Goal: Information Seeking & Learning: Learn about a topic

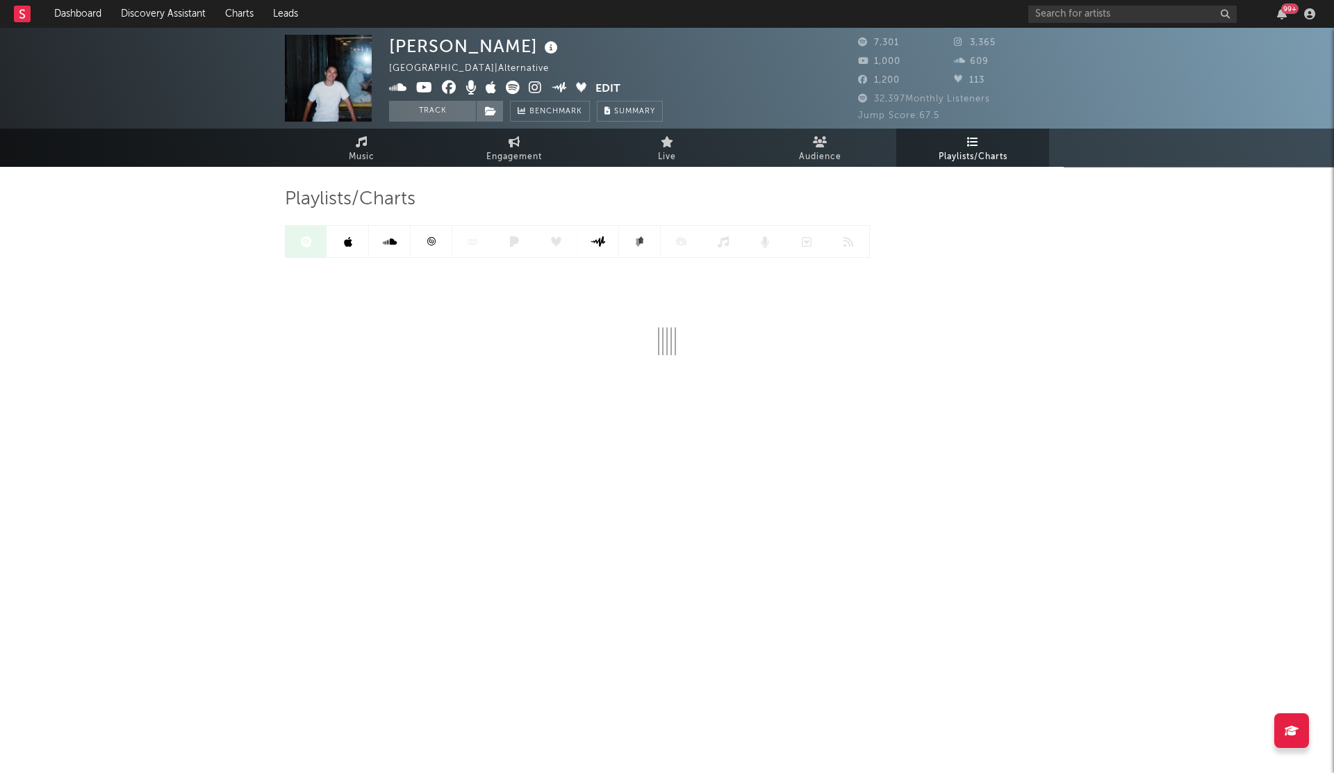
click at [1067, 23] on div "99 +" at bounding box center [1175, 14] width 292 height 28
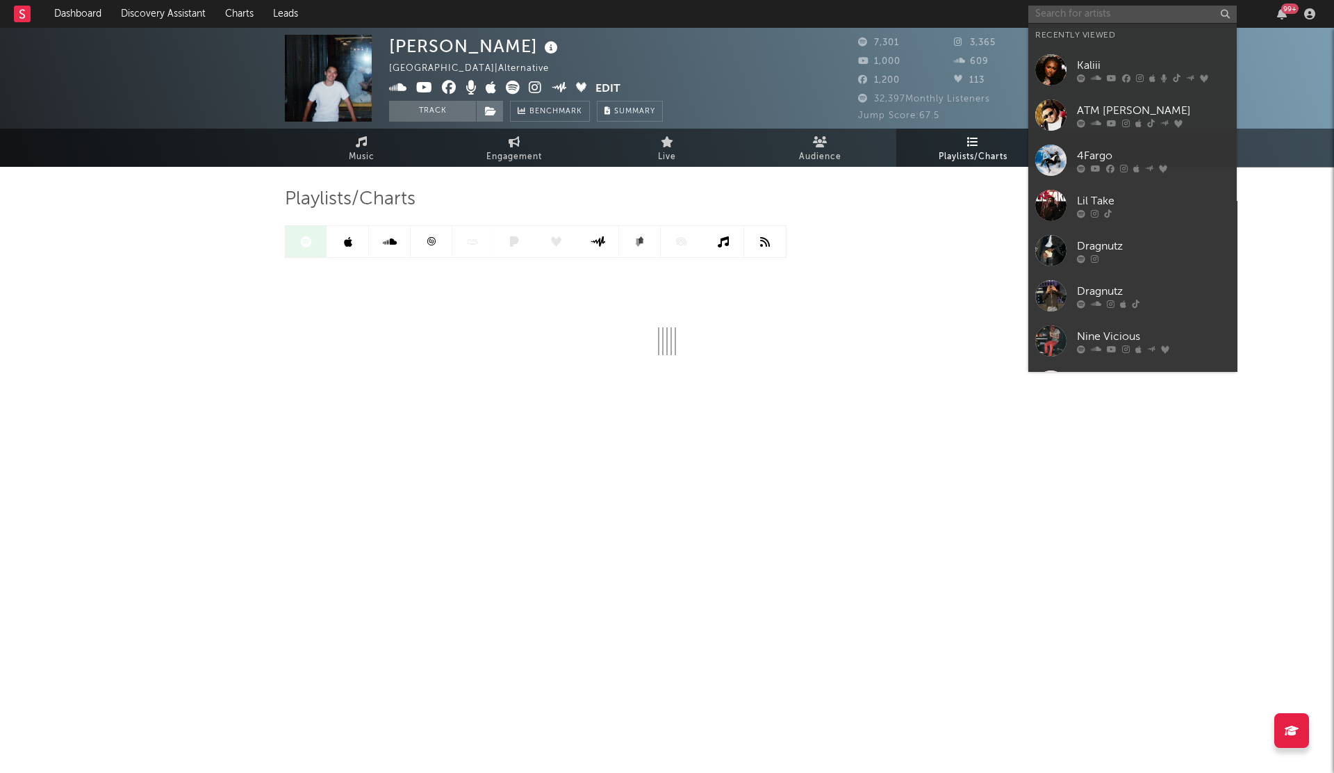
click at [1063, 17] on input "text" at bounding box center [1133, 14] width 208 height 17
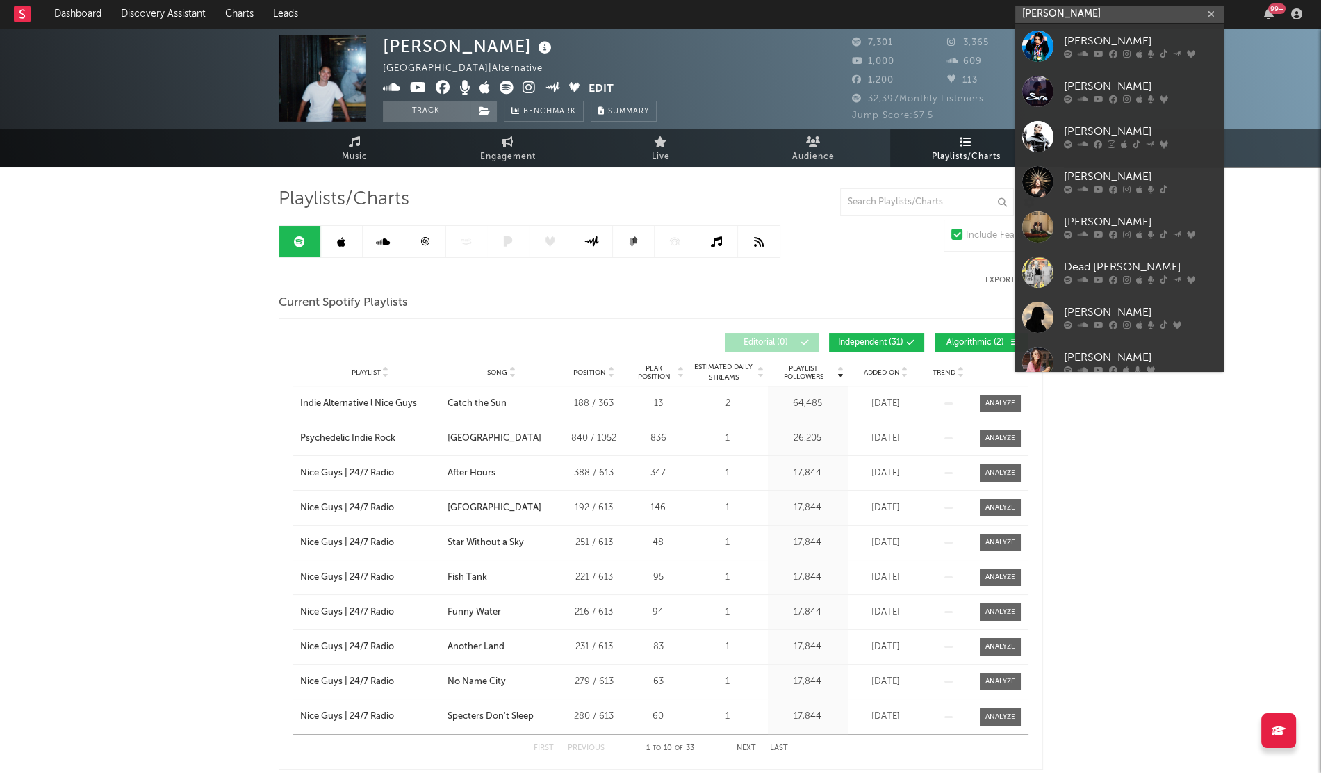
type input "[PERSON_NAME]"
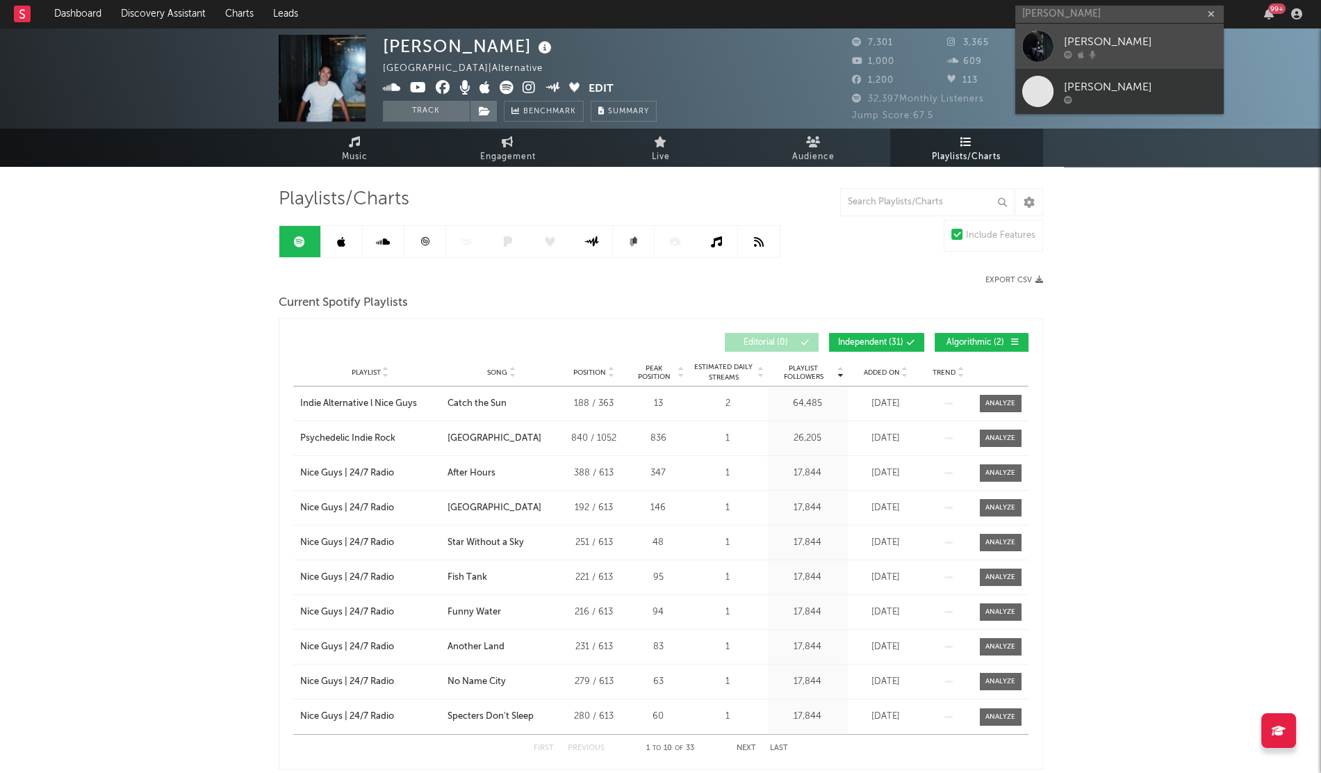
click at [1045, 40] on div at bounding box center [1037, 46] width 31 height 31
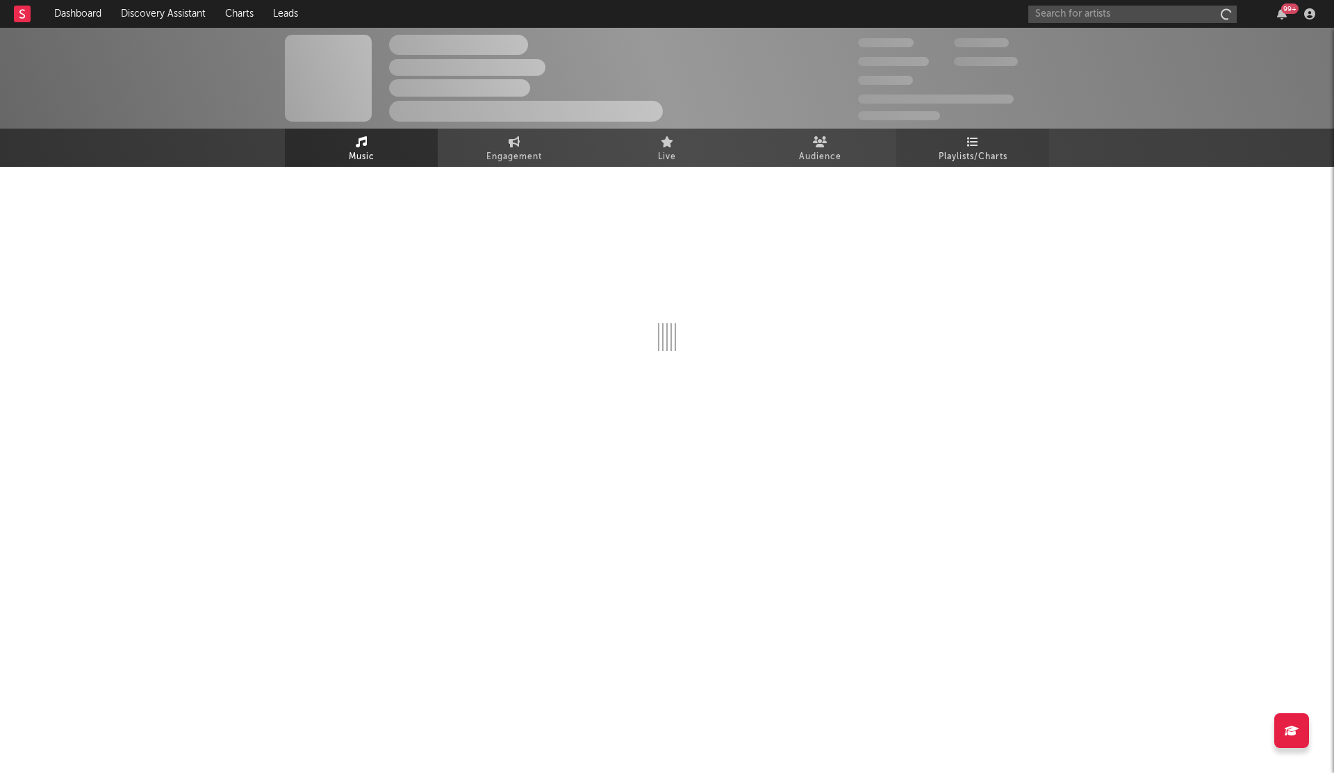
click at [967, 149] on span "Playlists/Charts" at bounding box center [973, 157] width 69 height 17
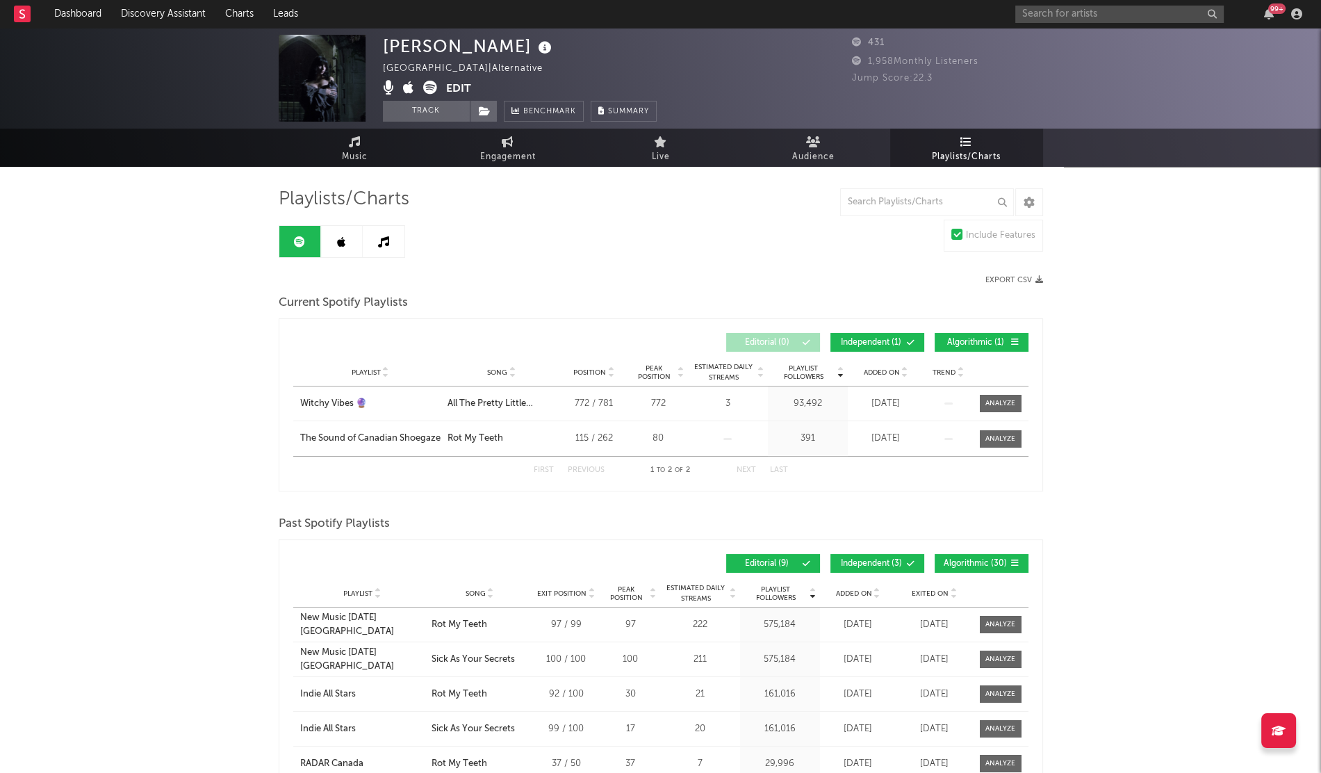
click at [883, 377] on div "Playlist City Song Position Peak Position Estimated Daily Streams Playlist Foll…" at bounding box center [660, 373] width 735 height 28
click at [876, 370] on span "Added On" at bounding box center [882, 372] width 36 height 8
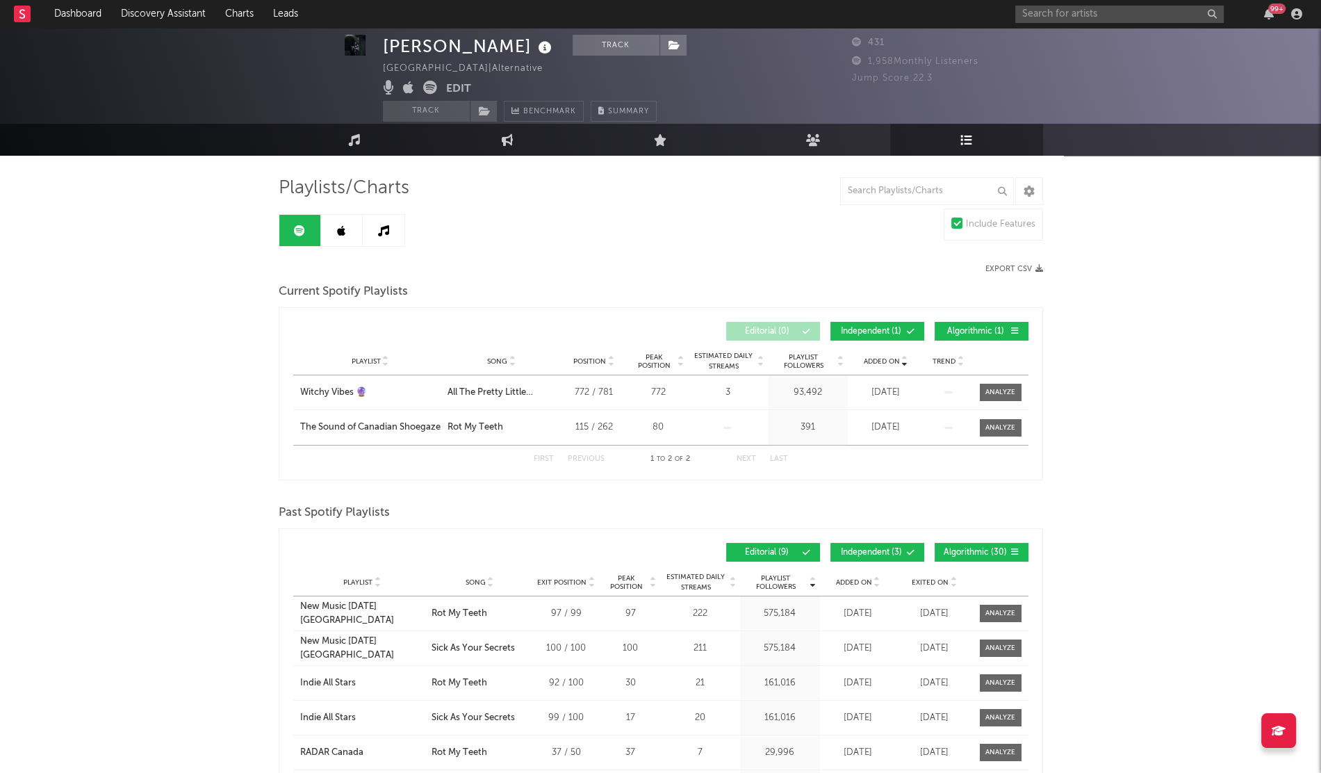
scroll to position [15, 0]
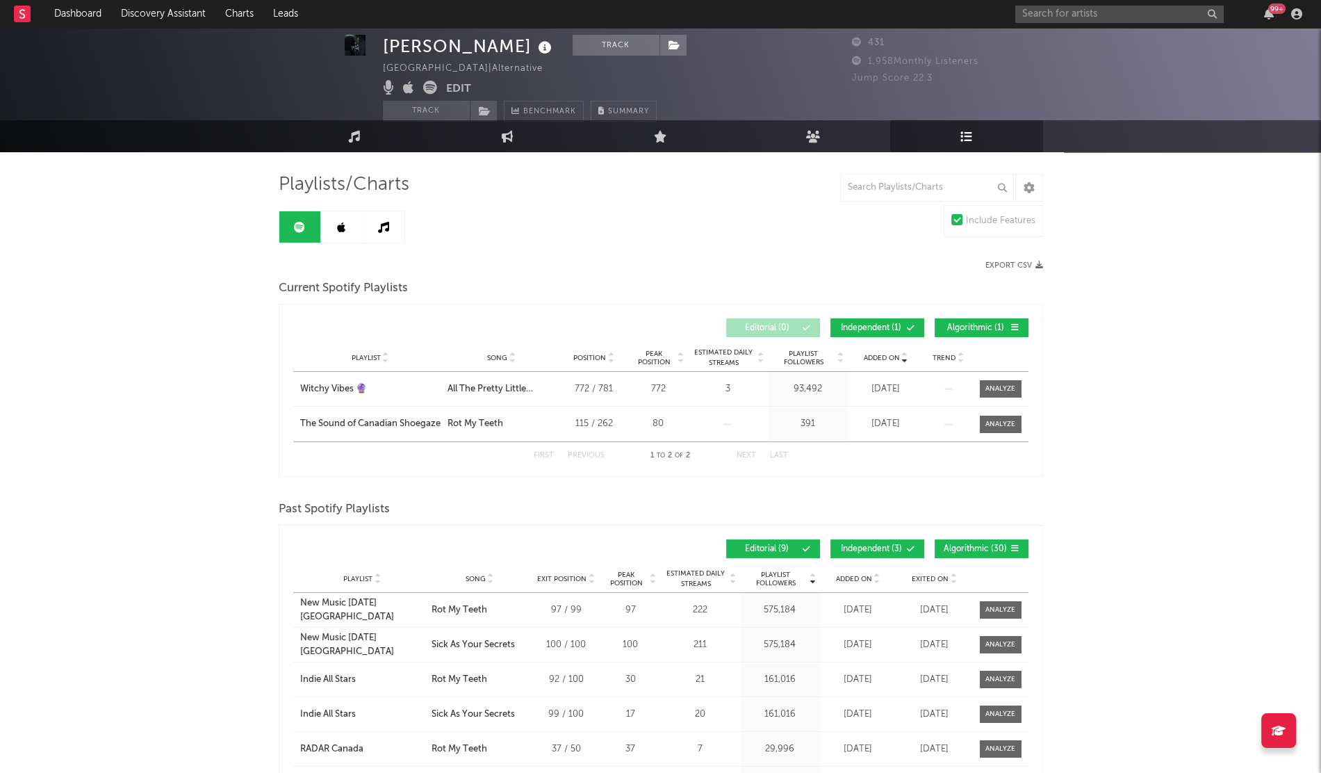
click at [350, 234] on link at bounding box center [342, 226] width 42 height 31
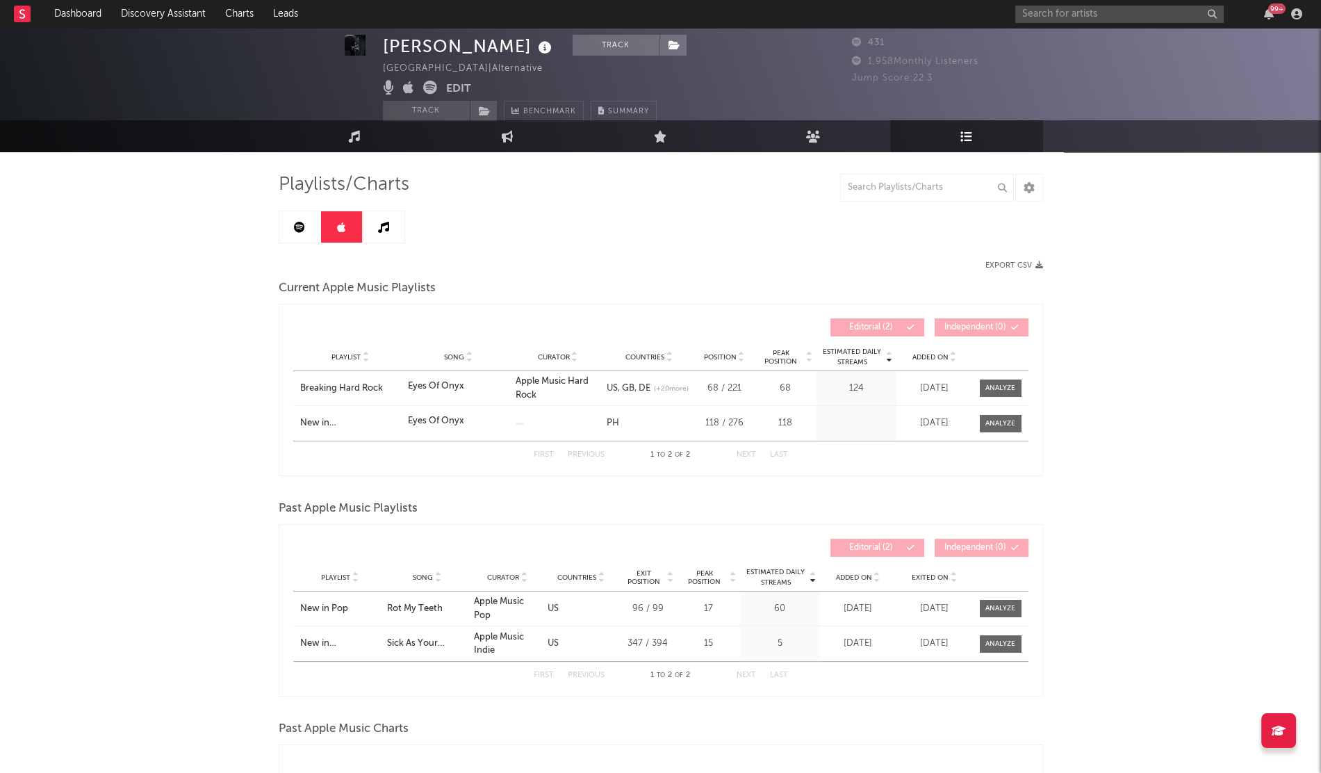
click at [934, 363] on div "Playlist Song Curator Genre Countries Country Chart Type Position Peak Position…" at bounding box center [660, 357] width 735 height 28
click at [932, 354] on span "Added On" at bounding box center [931, 357] width 36 height 8
click at [363, 389] on div "Breaking Hard Rock" at bounding box center [350, 389] width 101 height 14
click at [1044, 14] on input "text" at bounding box center [1119, 14] width 208 height 17
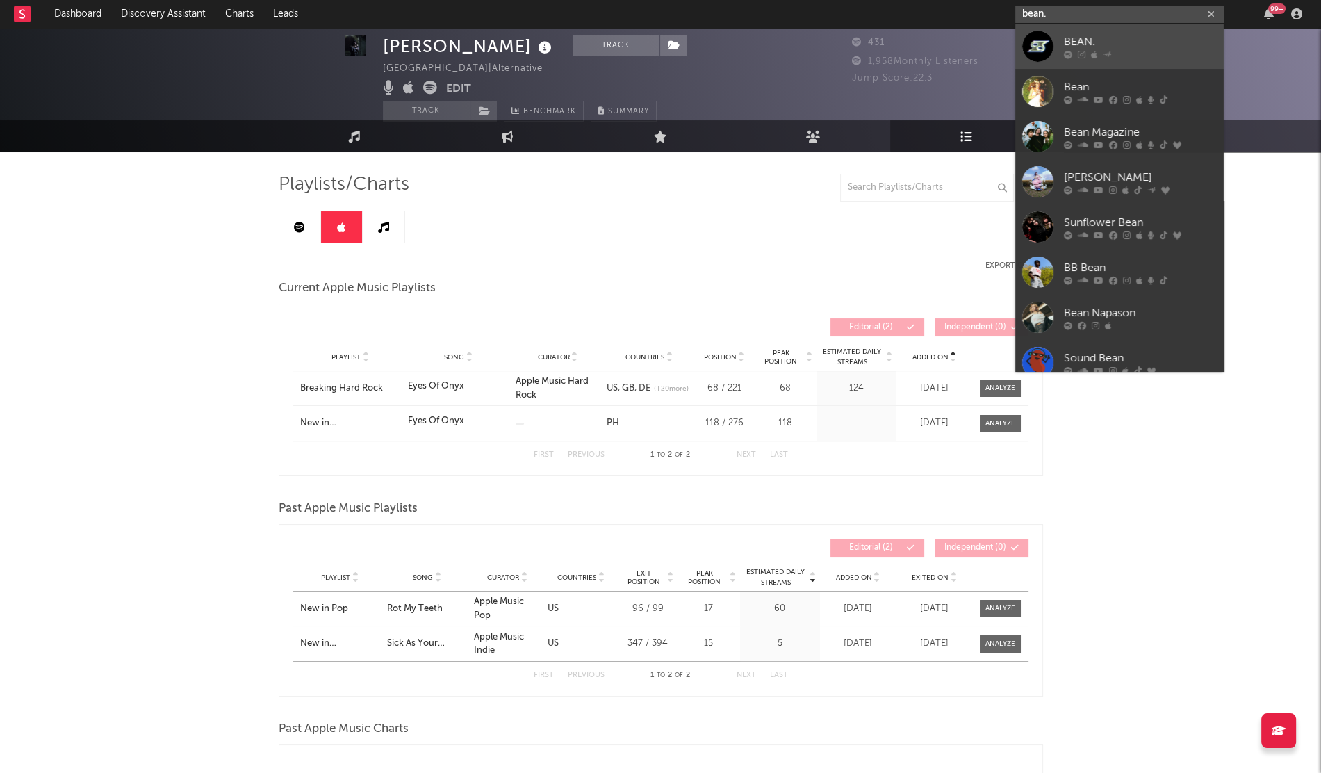
type input "bean."
click at [1122, 43] on div "BEAN." at bounding box center [1140, 41] width 153 height 17
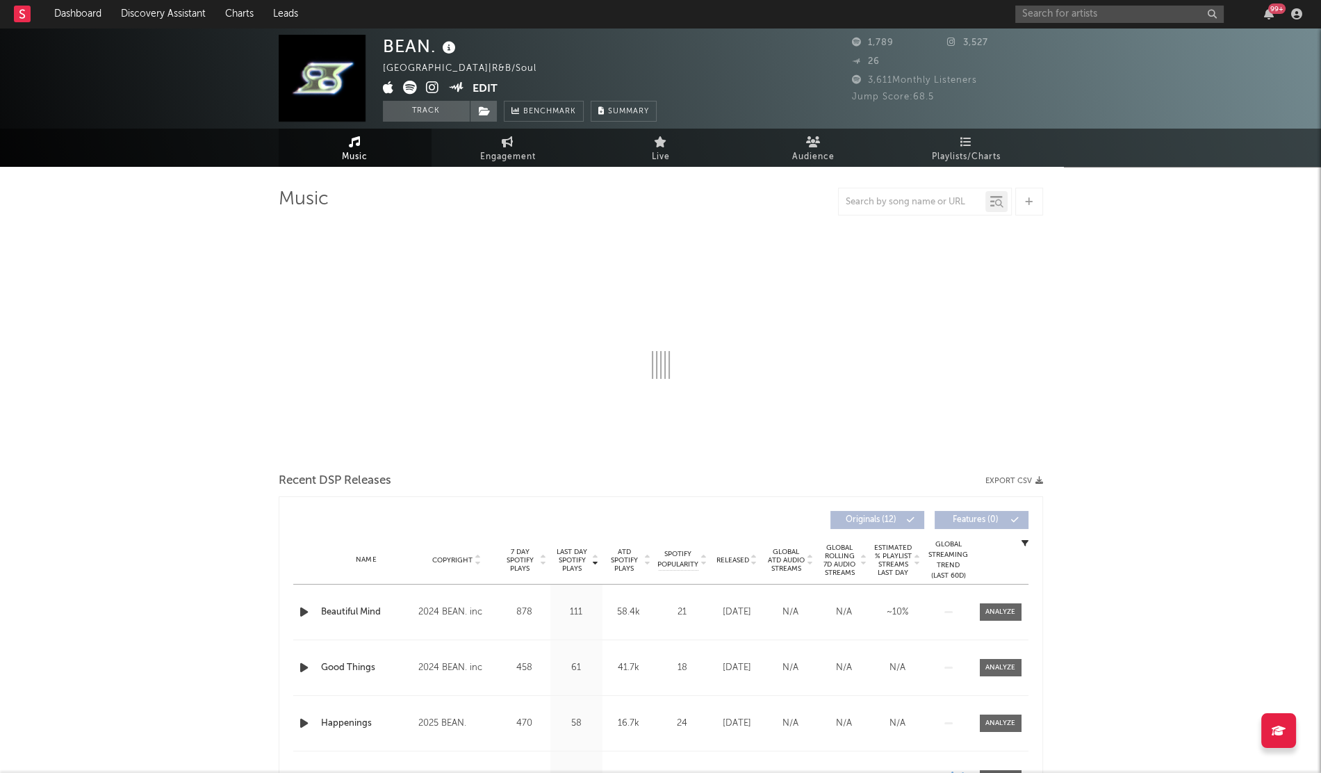
select select "1w"
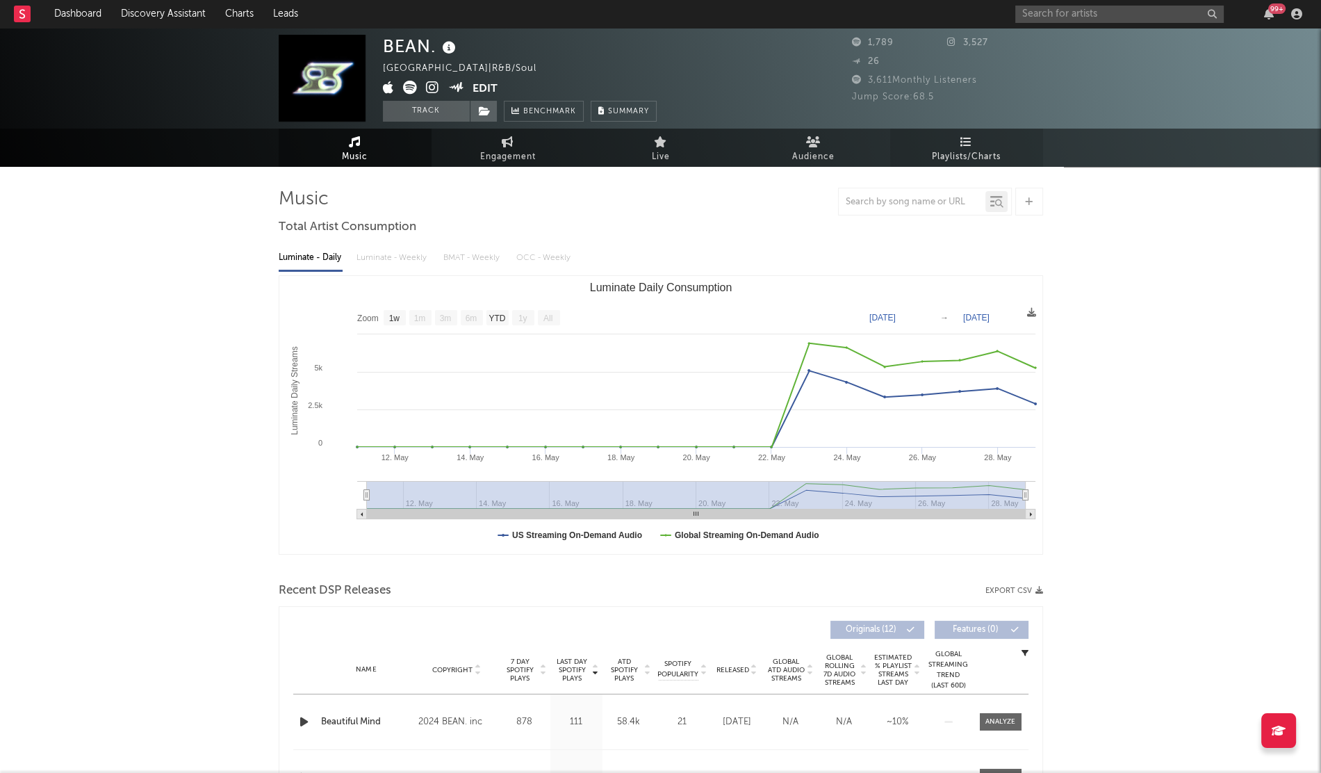
click at [966, 136] on icon at bounding box center [966, 141] width 12 height 11
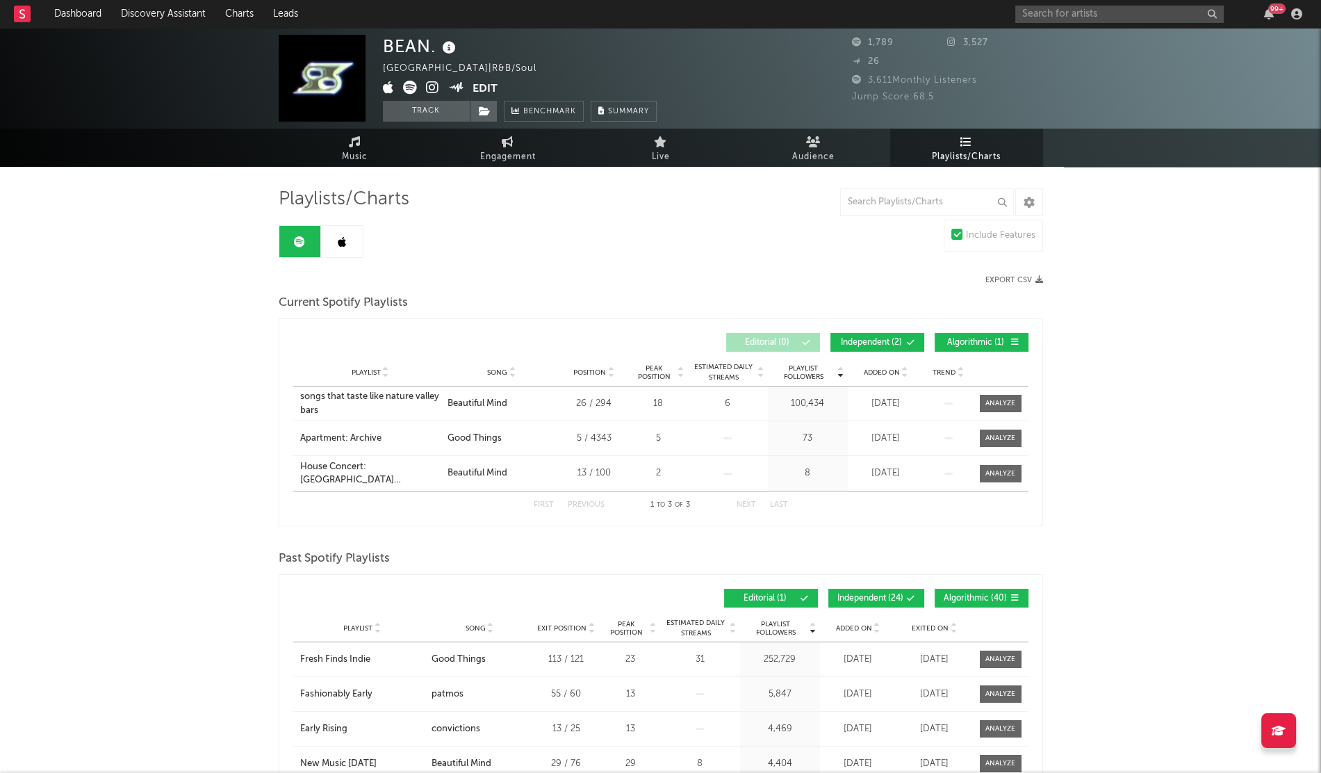
click at [883, 361] on div "Playlist City Song Position Peak Position Estimated Daily Streams Playlist Foll…" at bounding box center [660, 373] width 735 height 28
click at [881, 368] on span "Added On" at bounding box center [882, 372] width 36 height 8
click at [347, 247] on link at bounding box center [342, 241] width 42 height 31
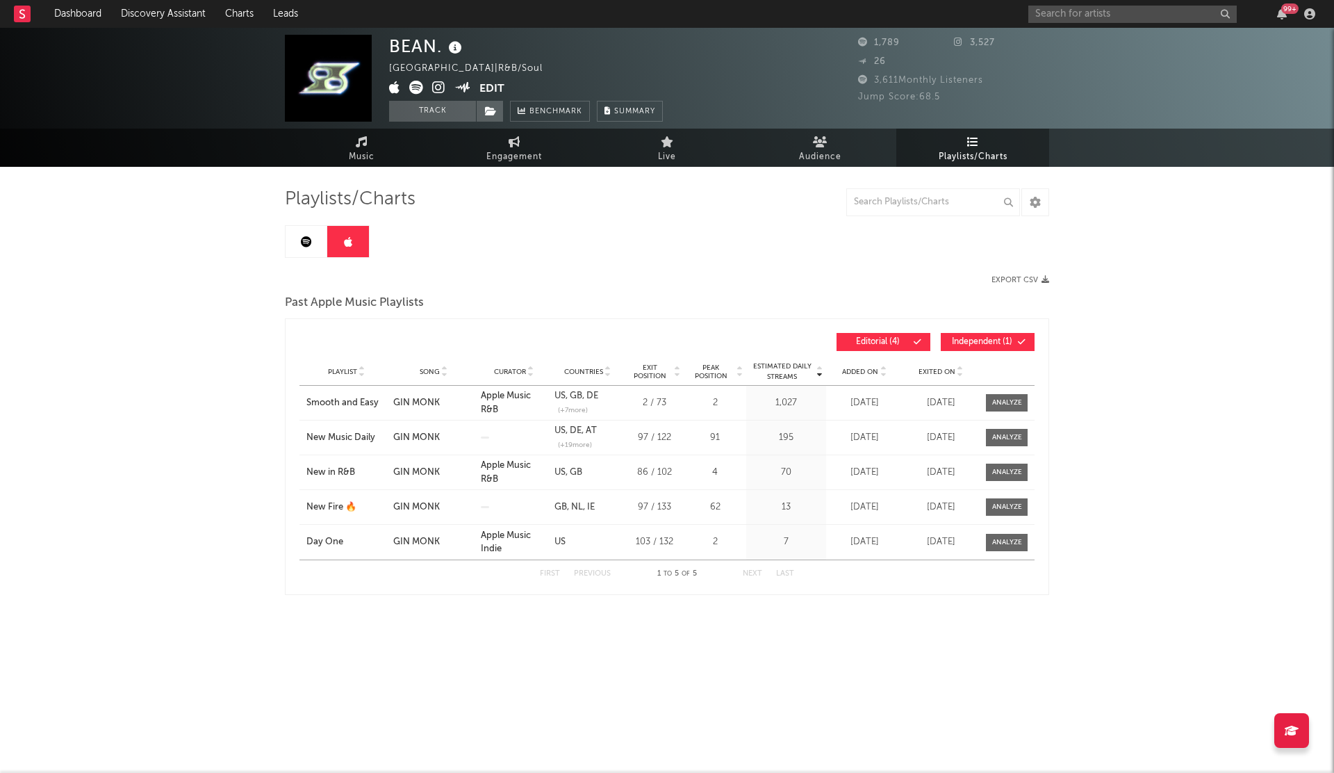
click at [852, 373] on span "Added On" at bounding box center [860, 372] width 36 height 8
click at [860, 368] on span "Added On" at bounding box center [860, 372] width 36 height 8
click at [1074, 16] on input "text" at bounding box center [1133, 14] width 208 height 17
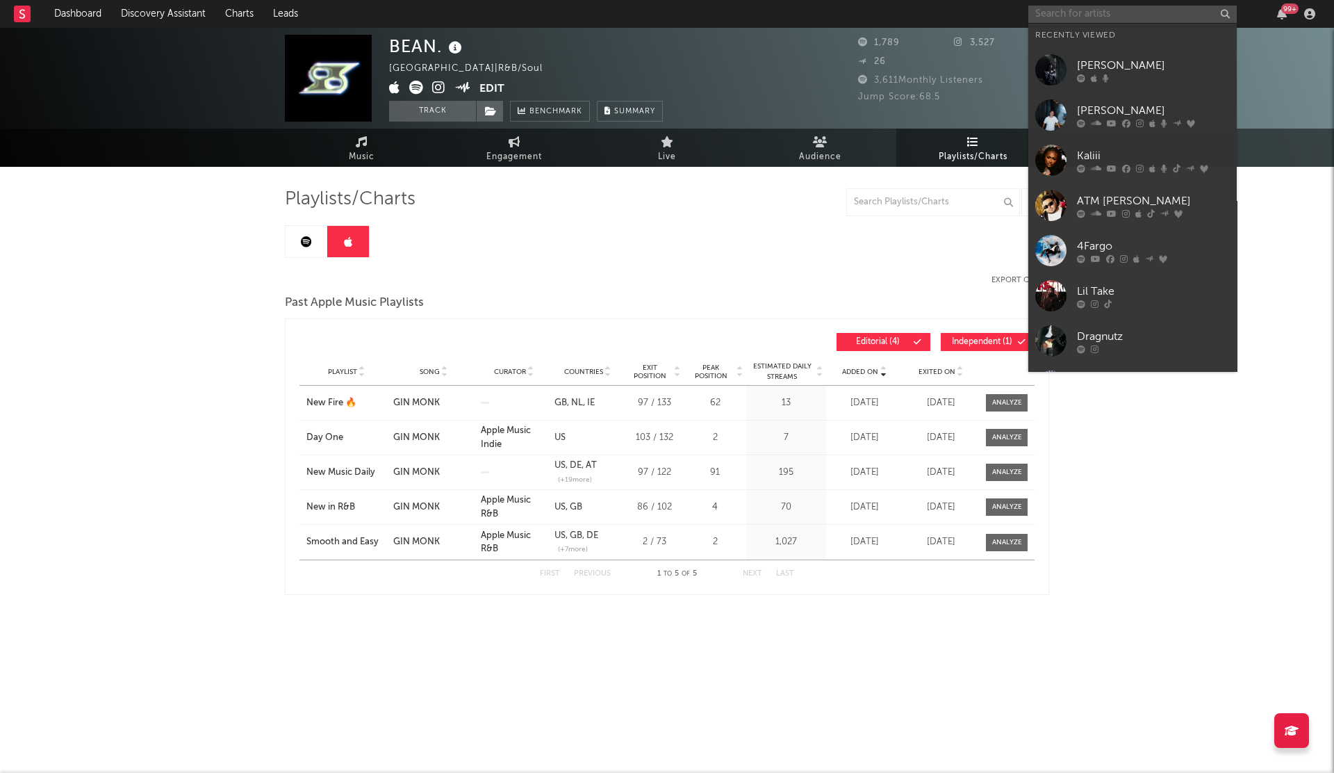
paste input "Haiti Babii"
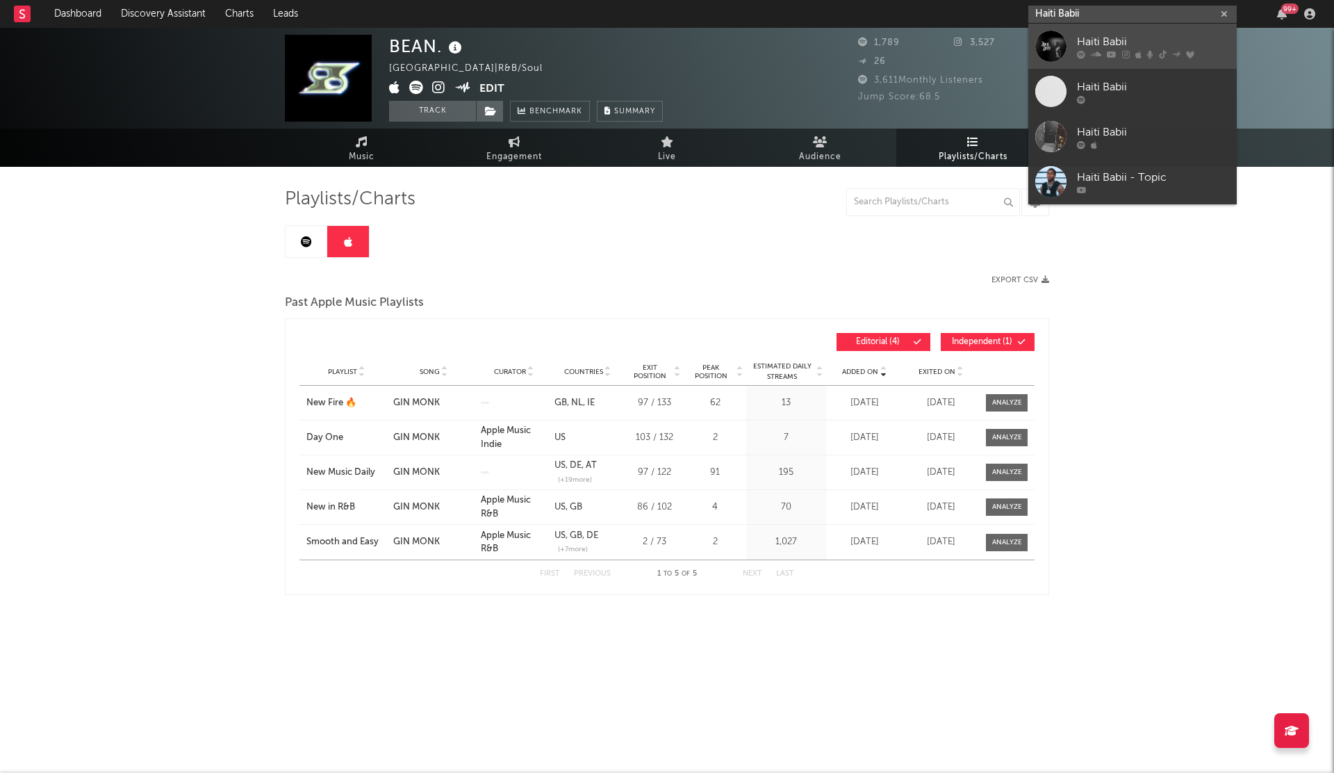
type input "Haiti Babii"
click at [1094, 46] on div "Haiti Babii" at bounding box center [1153, 41] width 153 height 17
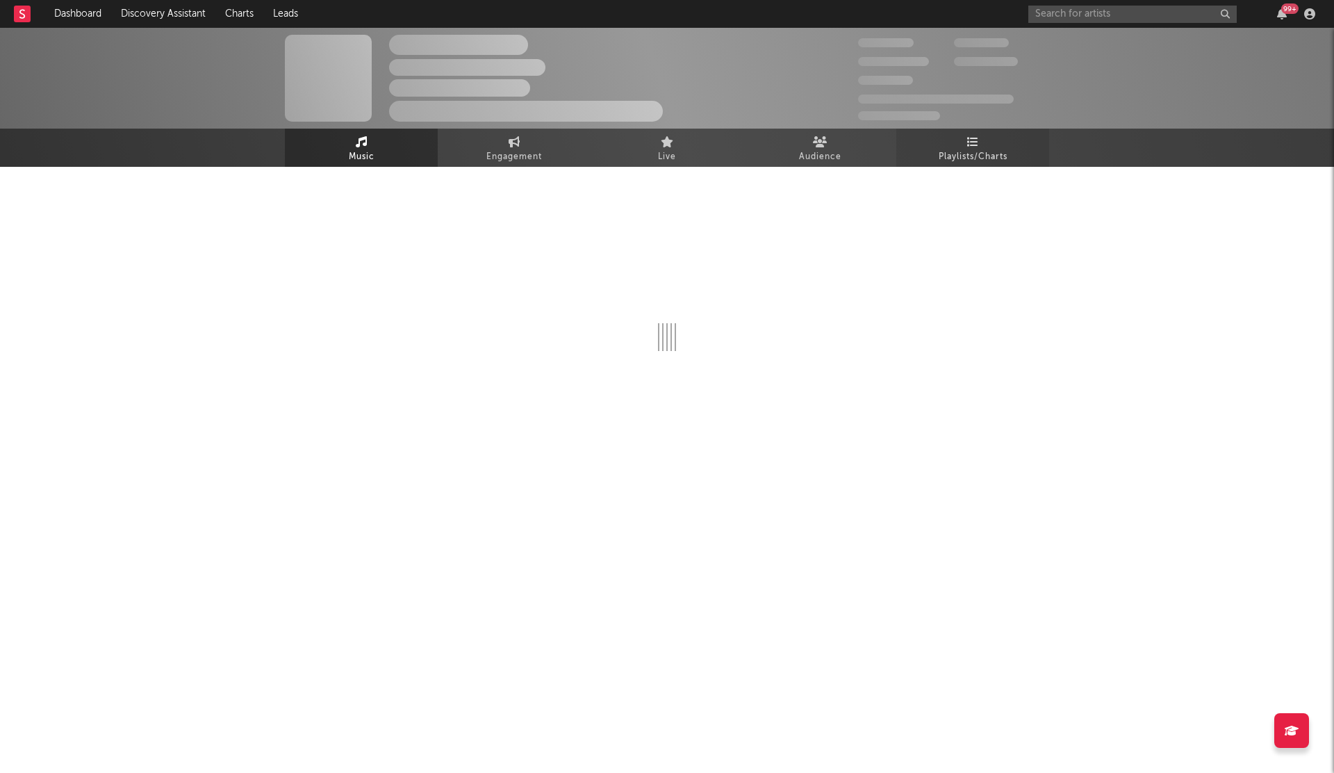
click at [974, 140] on icon at bounding box center [973, 141] width 12 height 11
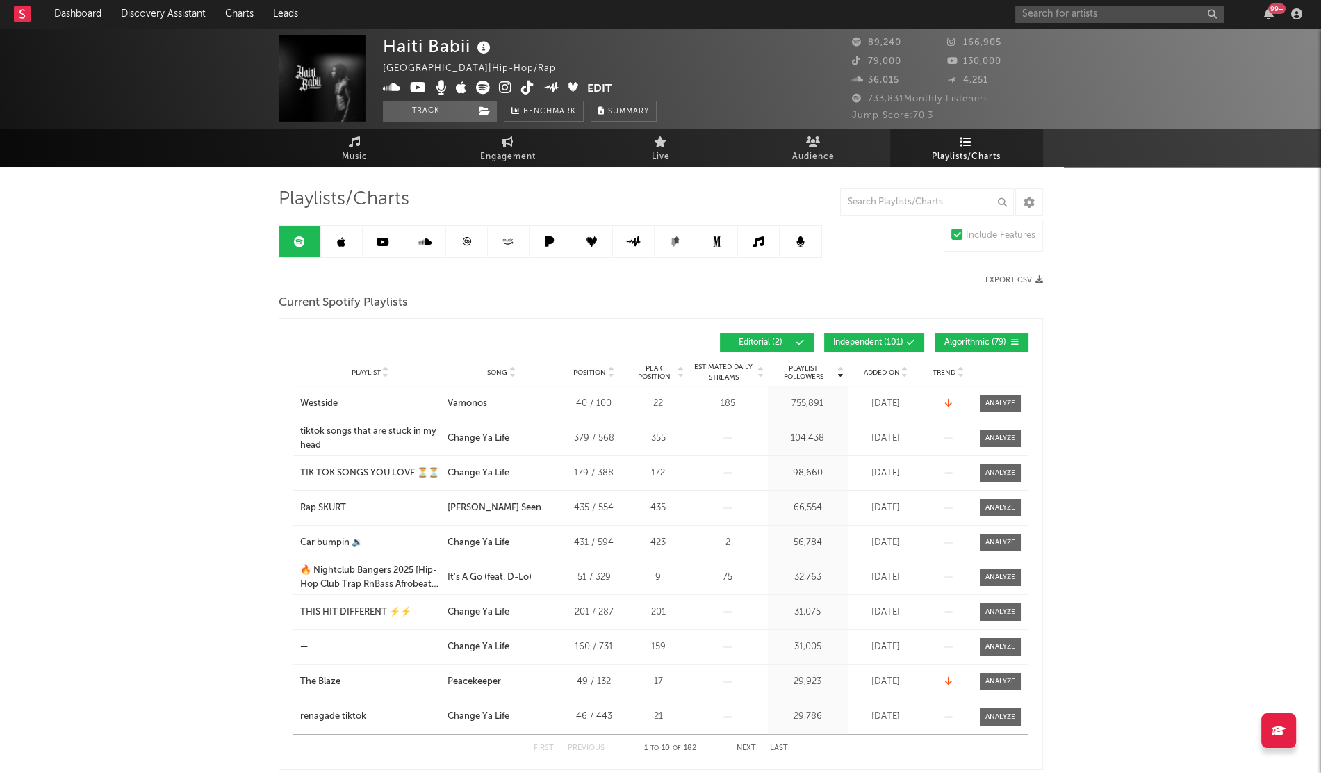
click at [890, 369] on span "Added On" at bounding box center [882, 372] width 36 height 8
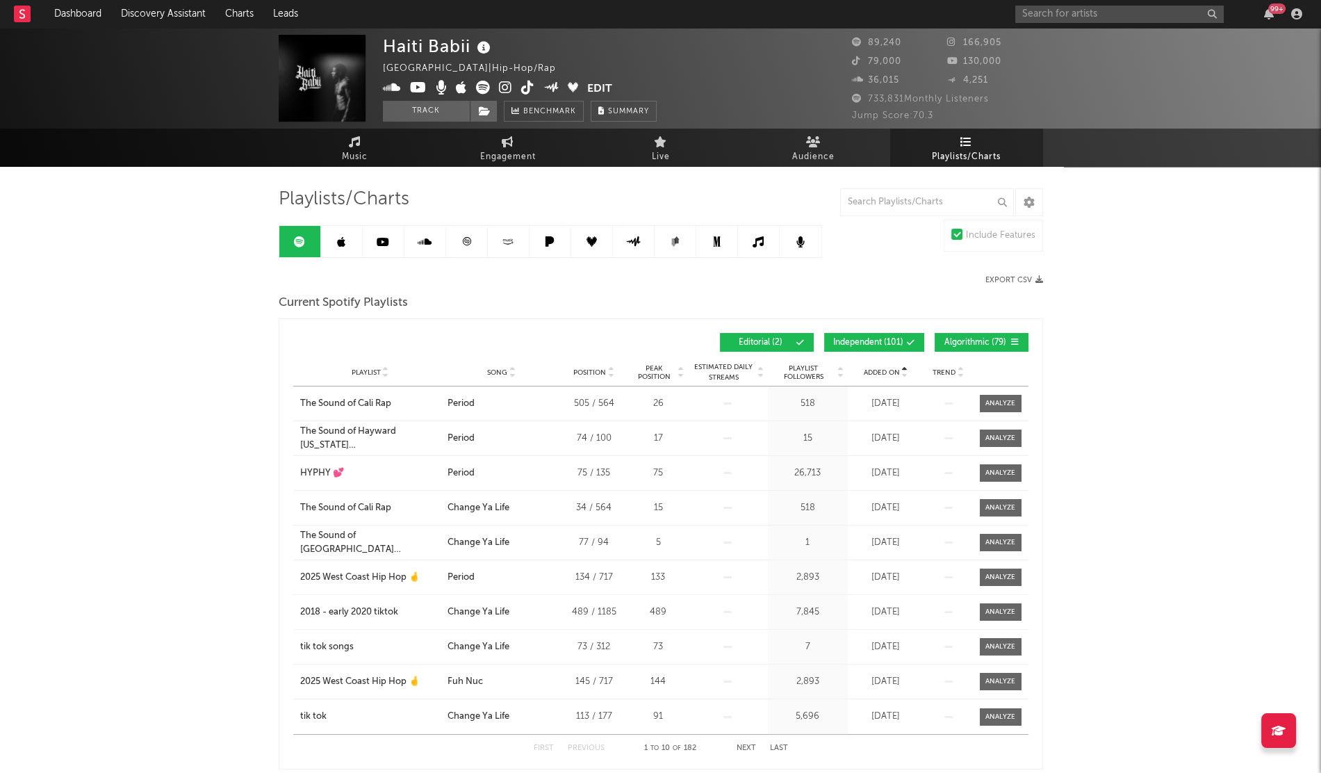
click at [890, 369] on span "Added On" at bounding box center [882, 372] width 36 height 8
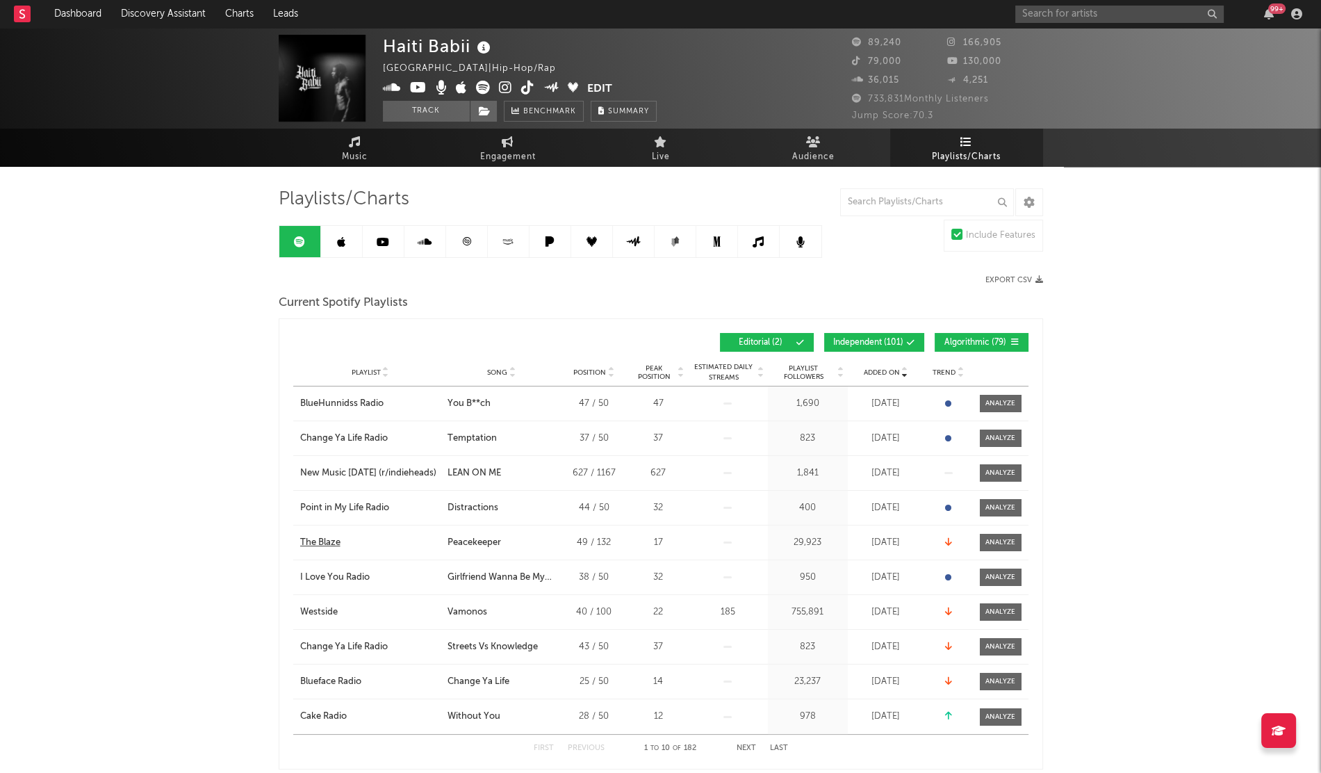
click at [319, 544] on div "The Blaze" at bounding box center [320, 543] width 40 height 14
click at [1054, 12] on input "text" at bounding box center [1119, 14] width 208 height 17
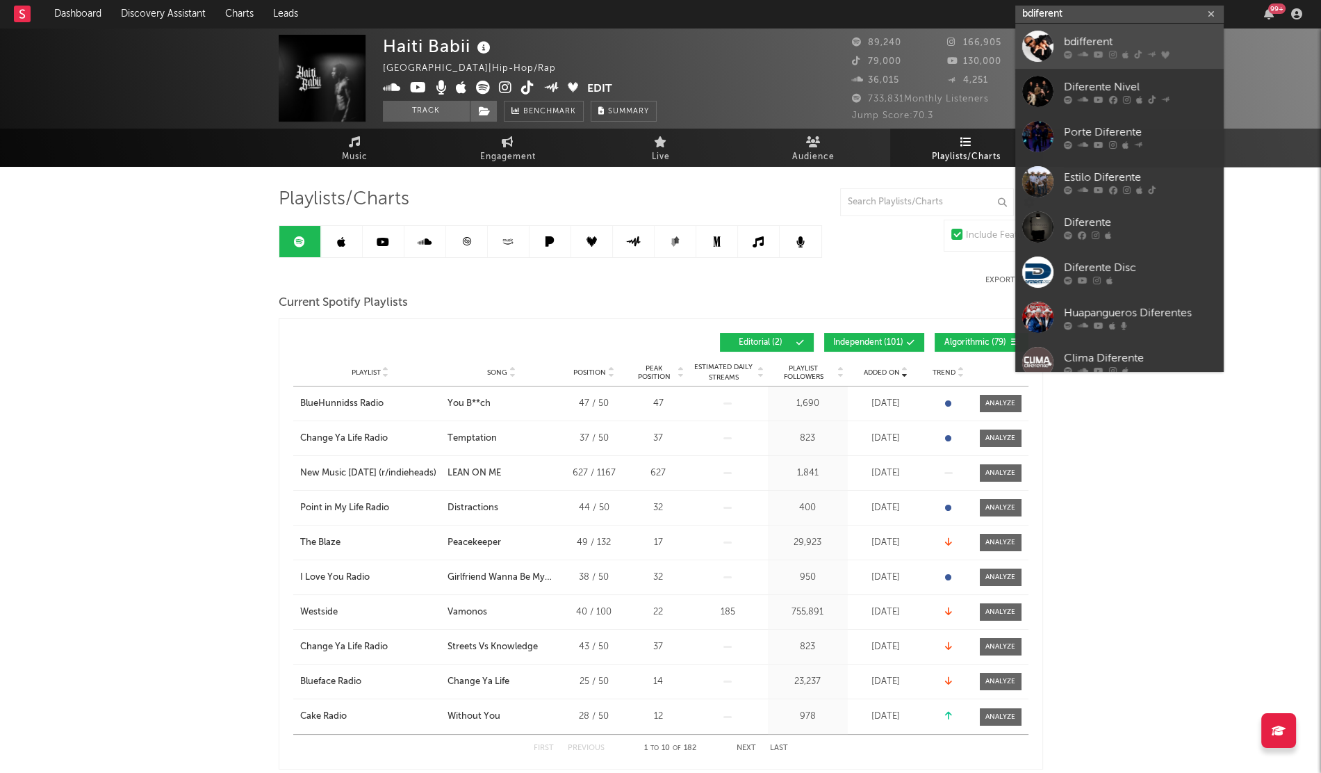
type input "bdiferent"
click at [1043, 38] on div at bounding box center [1037, 46] width 31 height 31
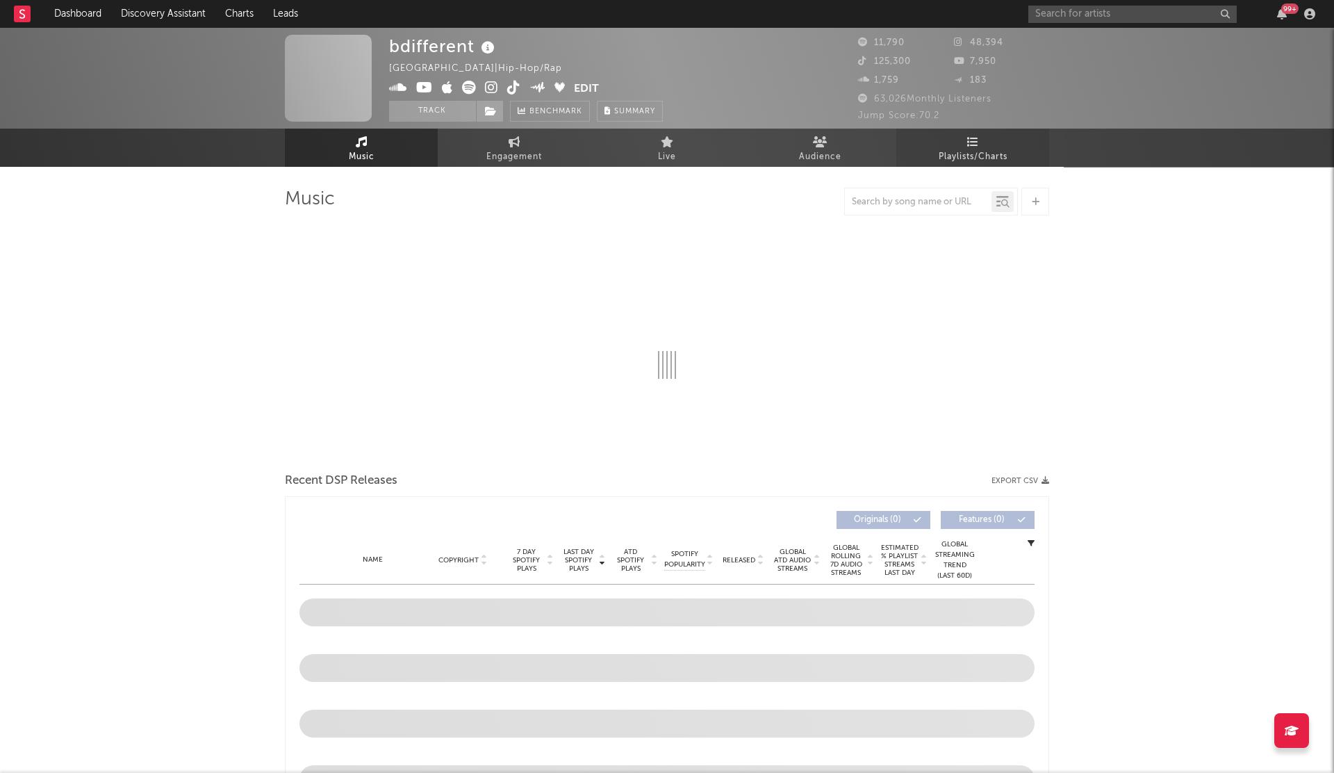
click at [967, 142] on icon at bounding box center [973, 141] width 12 height 11
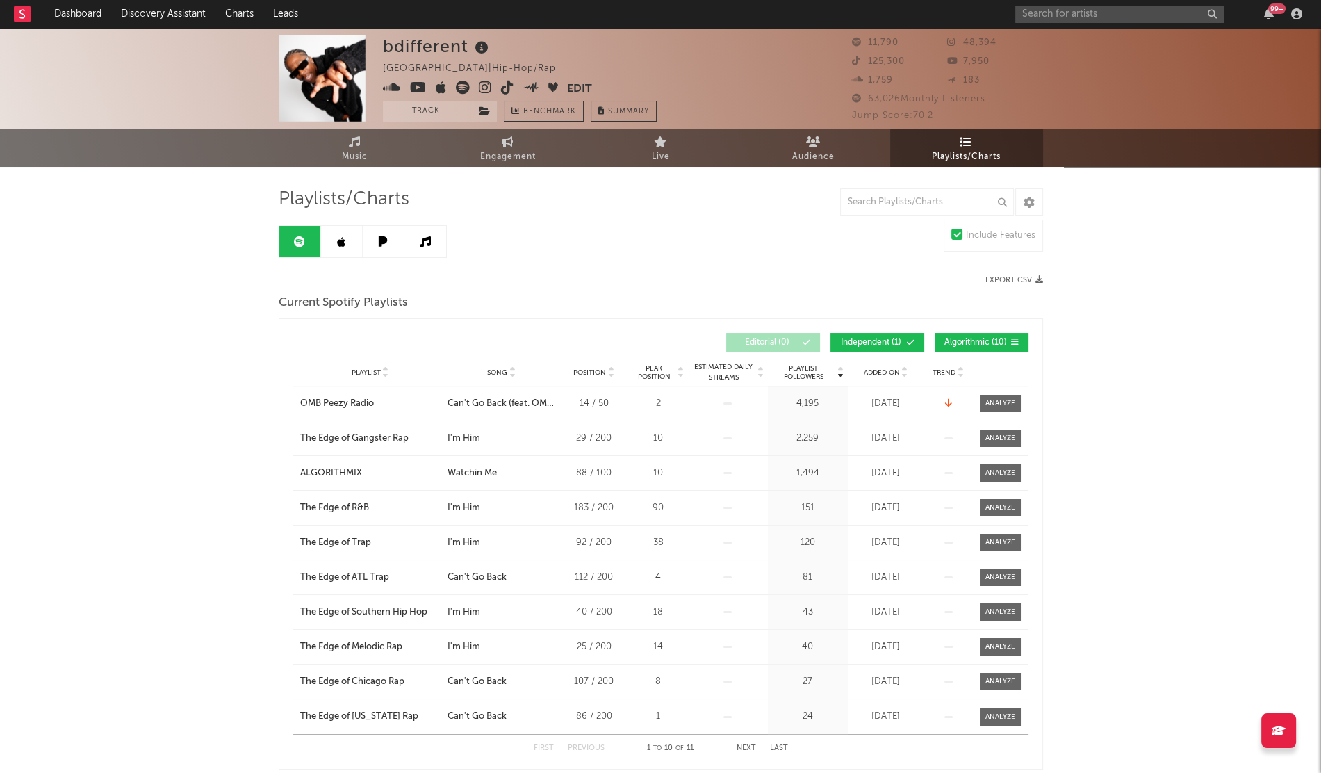
click at [870, 373] on span "Added On" at bounding box center [882, 372] width 36 height 8
click at [341, 243] on icon at bounding box center [341, 241] width 8 height 11
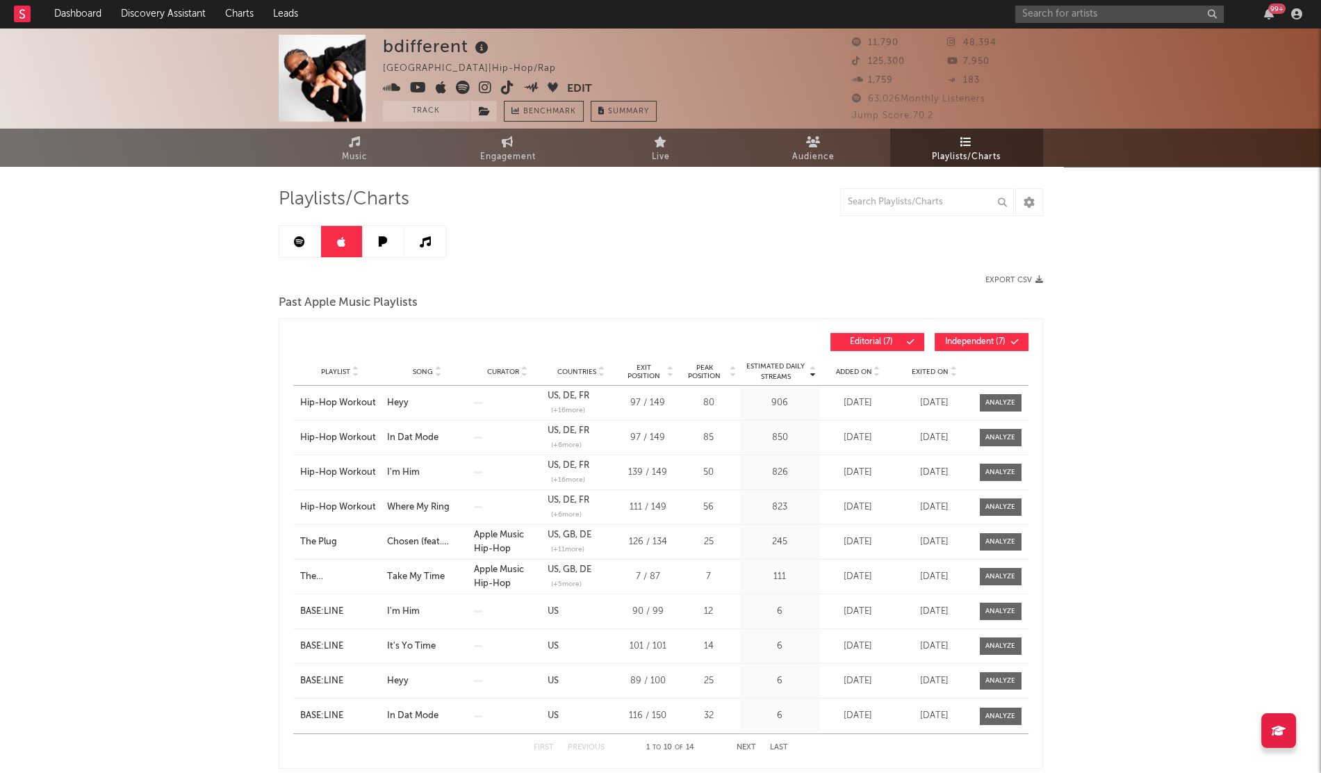
click at [847, 370] on span "Added On" at bounding box center [854, 372] width 36 height 8
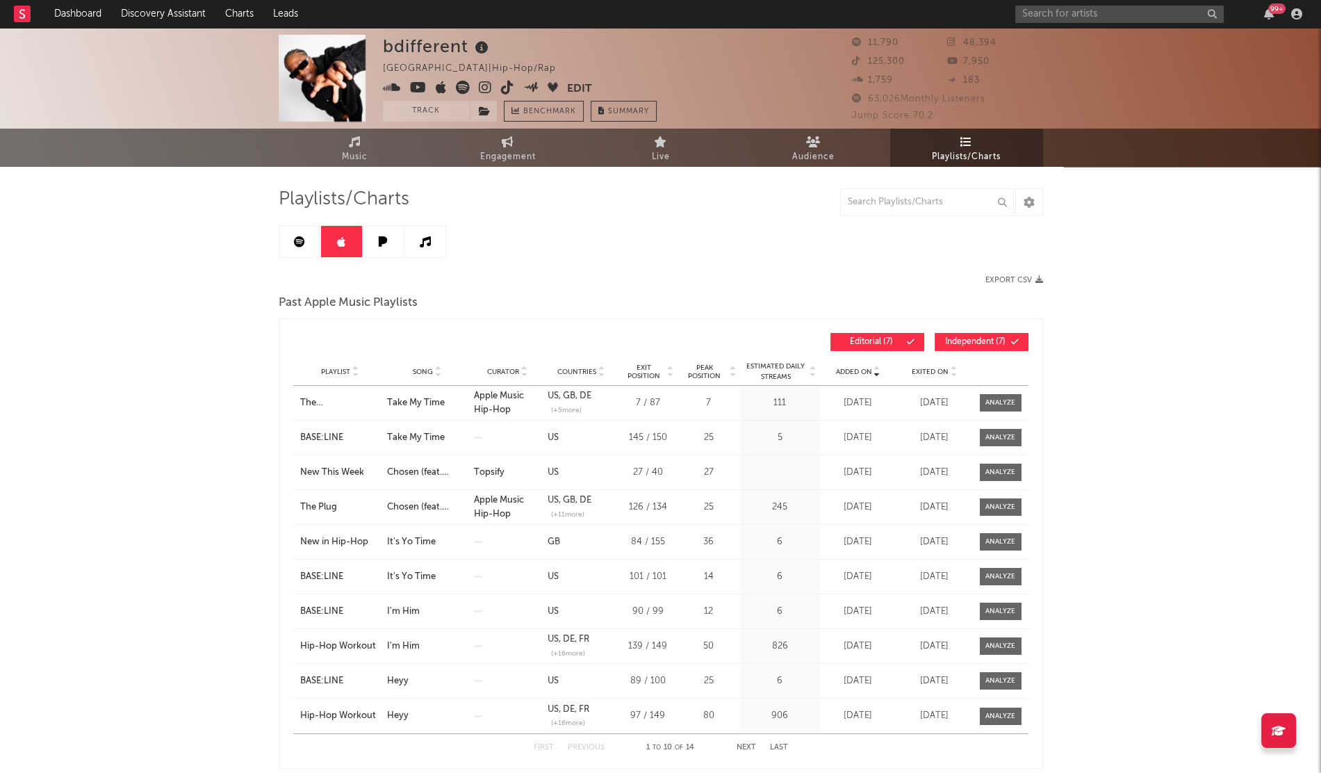
click at [847, 370] on span "Added On" at bounding box center [854, 372] width 36 height 8
click at [1043, 15] on input "text" at bounding box center [1119, 14] width 208 height 17
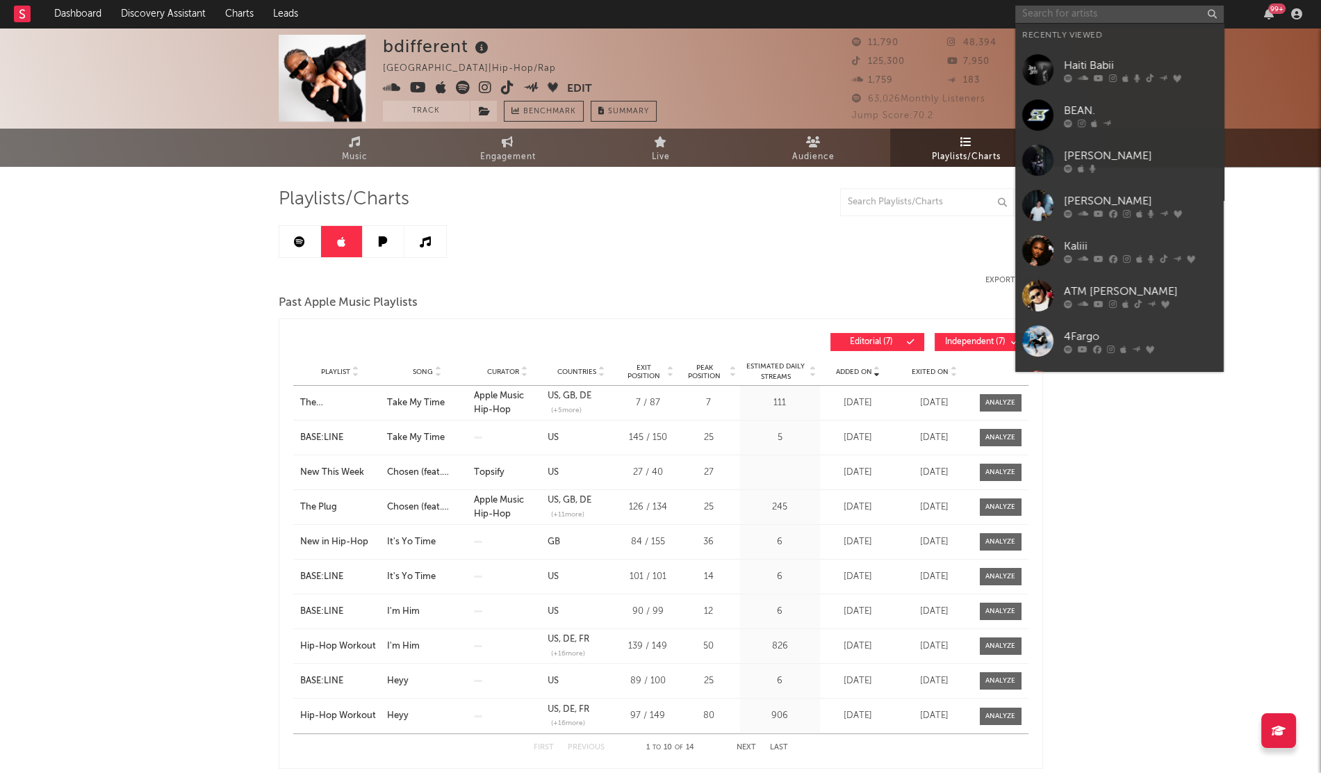
paste input "SAINt [PERSON_NAME]"
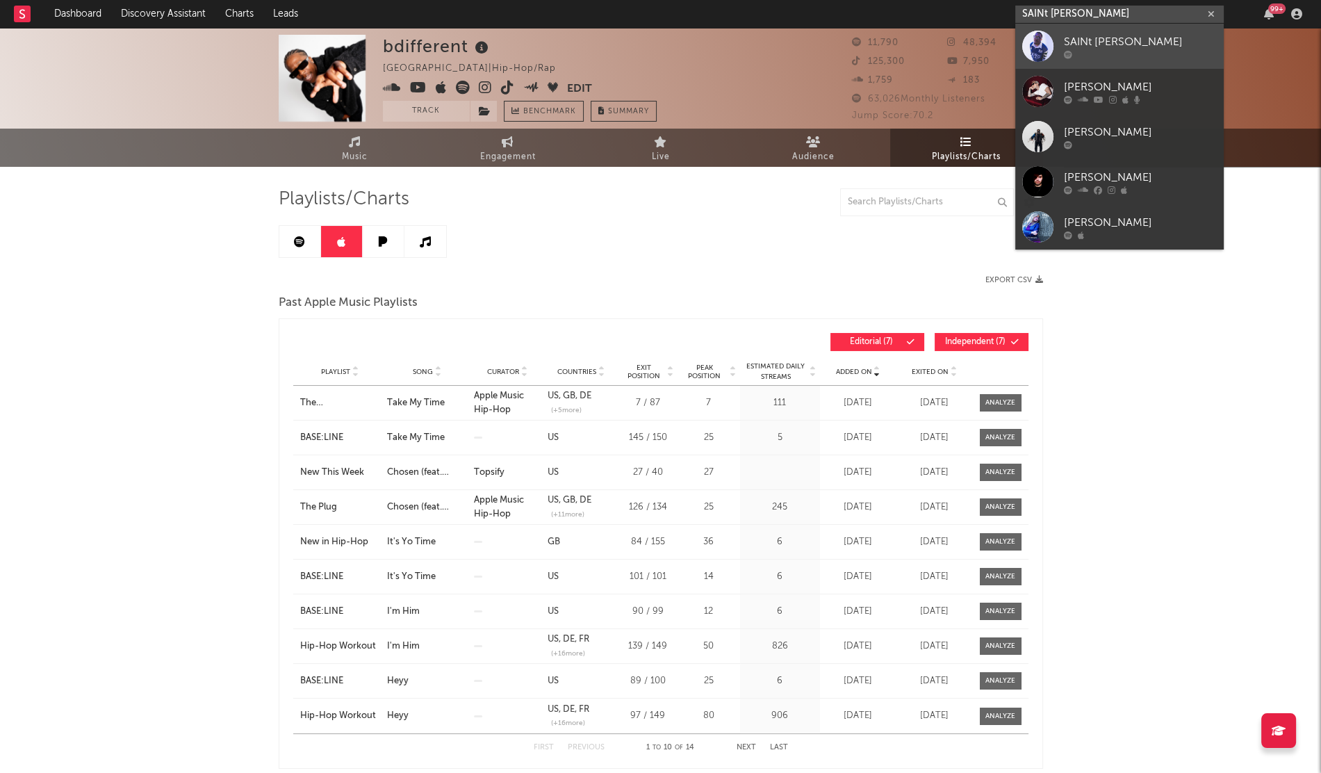
type input "SAINt [PERSON_NAME]"
click at [1118, 48] on div "SAINt [PERSON_NAME]" at bounding box center [1140, 41] width 153 height 17
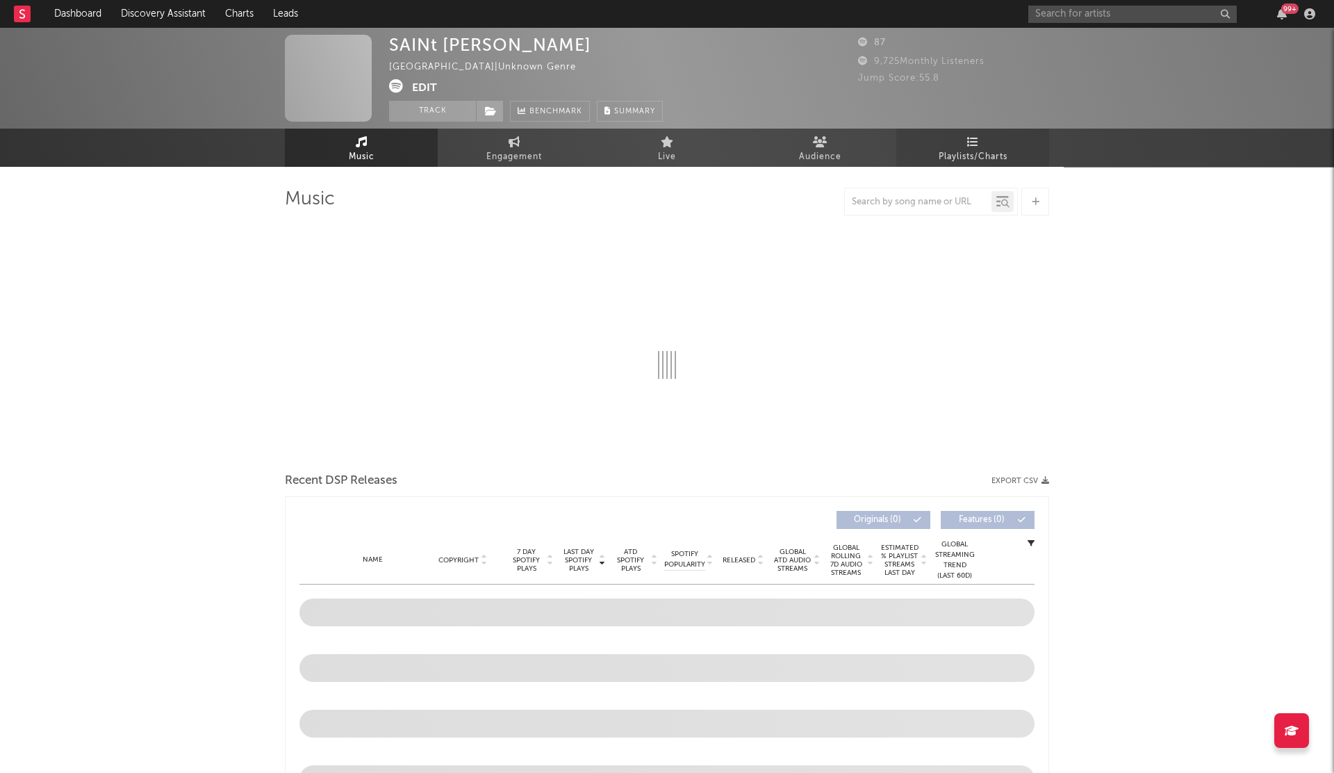
click at [973, 139] on link "Playlists/Charts" at bounding box center [973, 148] width 153 height 38
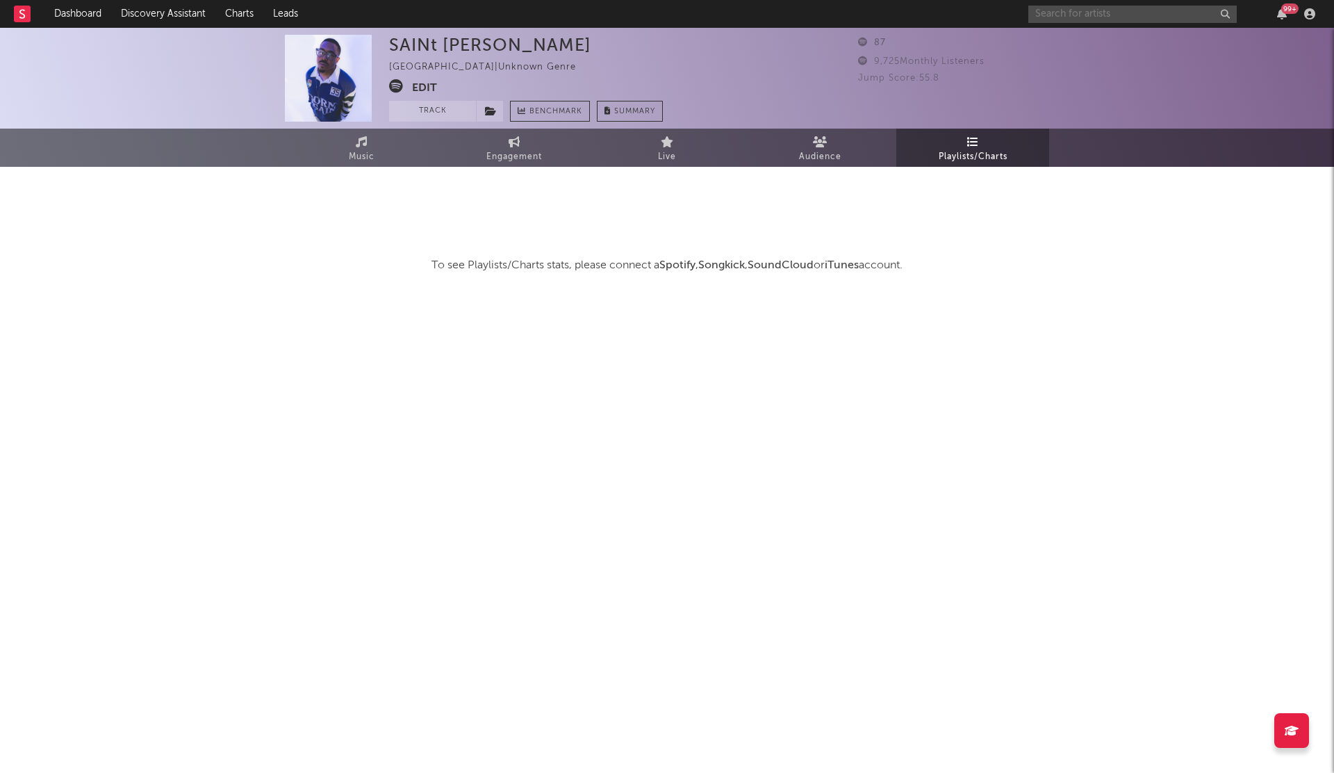
click at [1053, 10] on input "text" at bounding box center [1133, 14] width 208 height 17
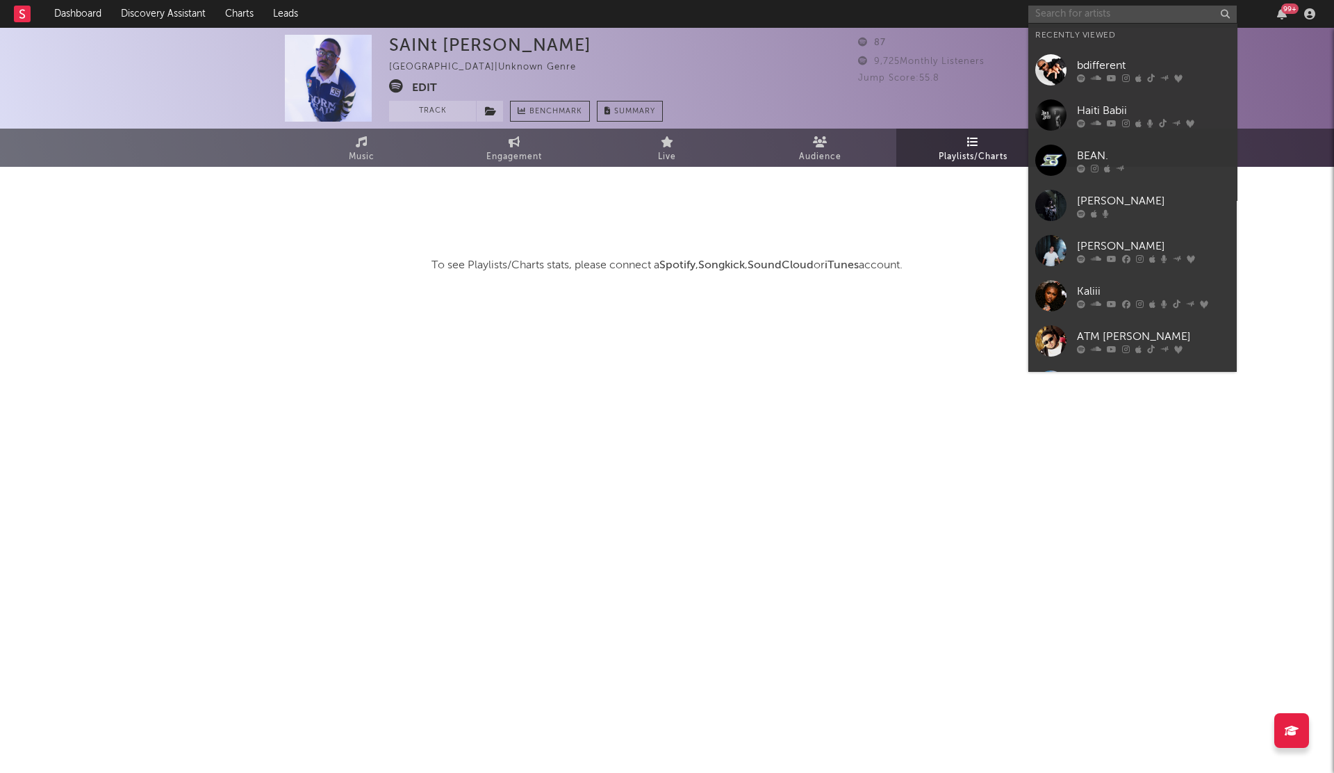
paste input "Flashy B"
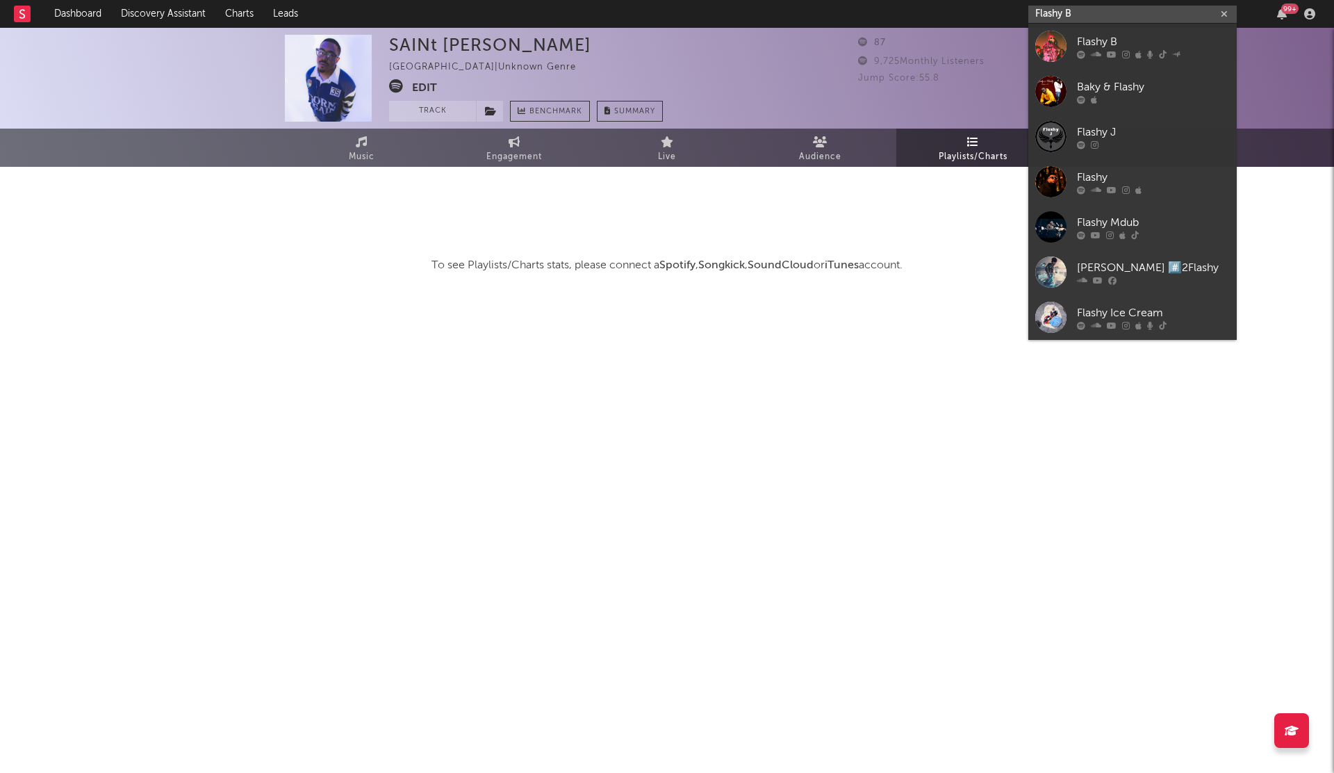
type input "Flashy B"
click at [1064, 49] on div at bounding box center [1051, 46] width 31 height 31
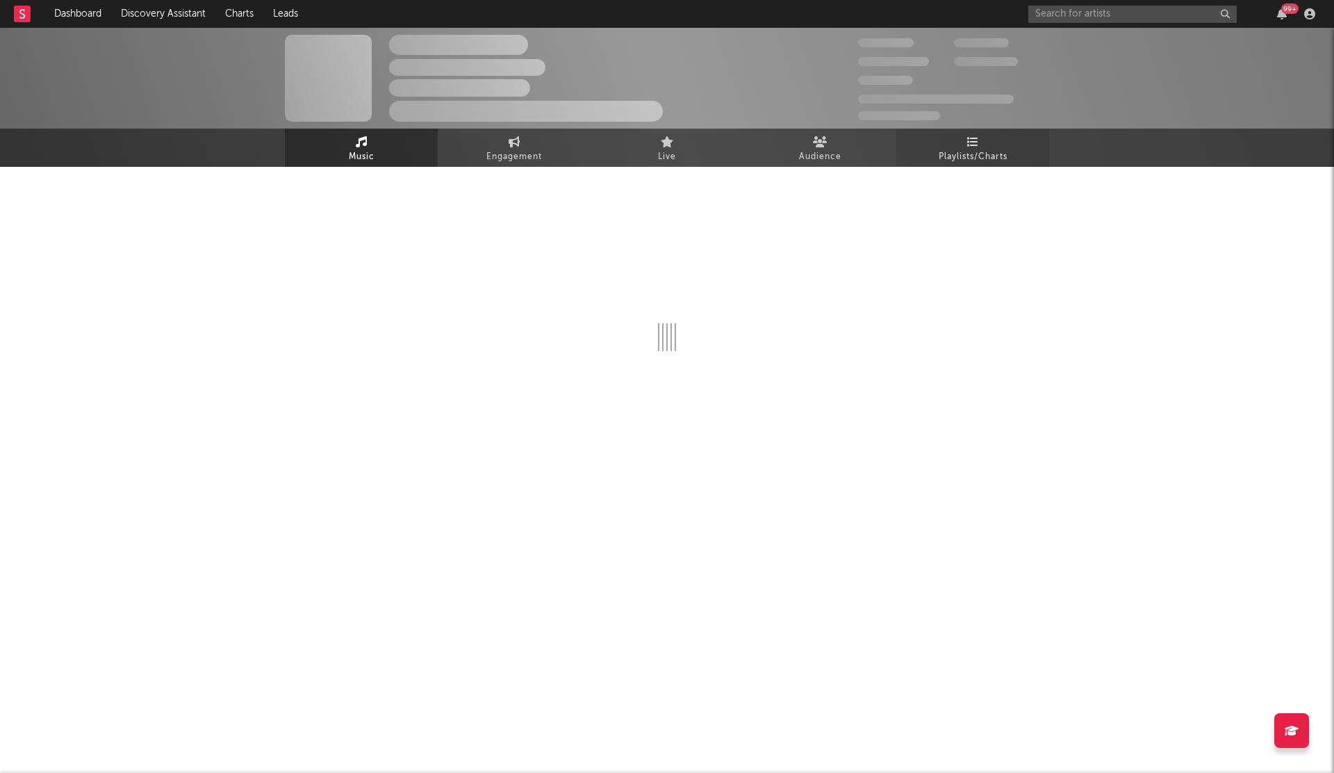
click at [967, 138] on icon at bounding box center [973, 141] width 12 height 11
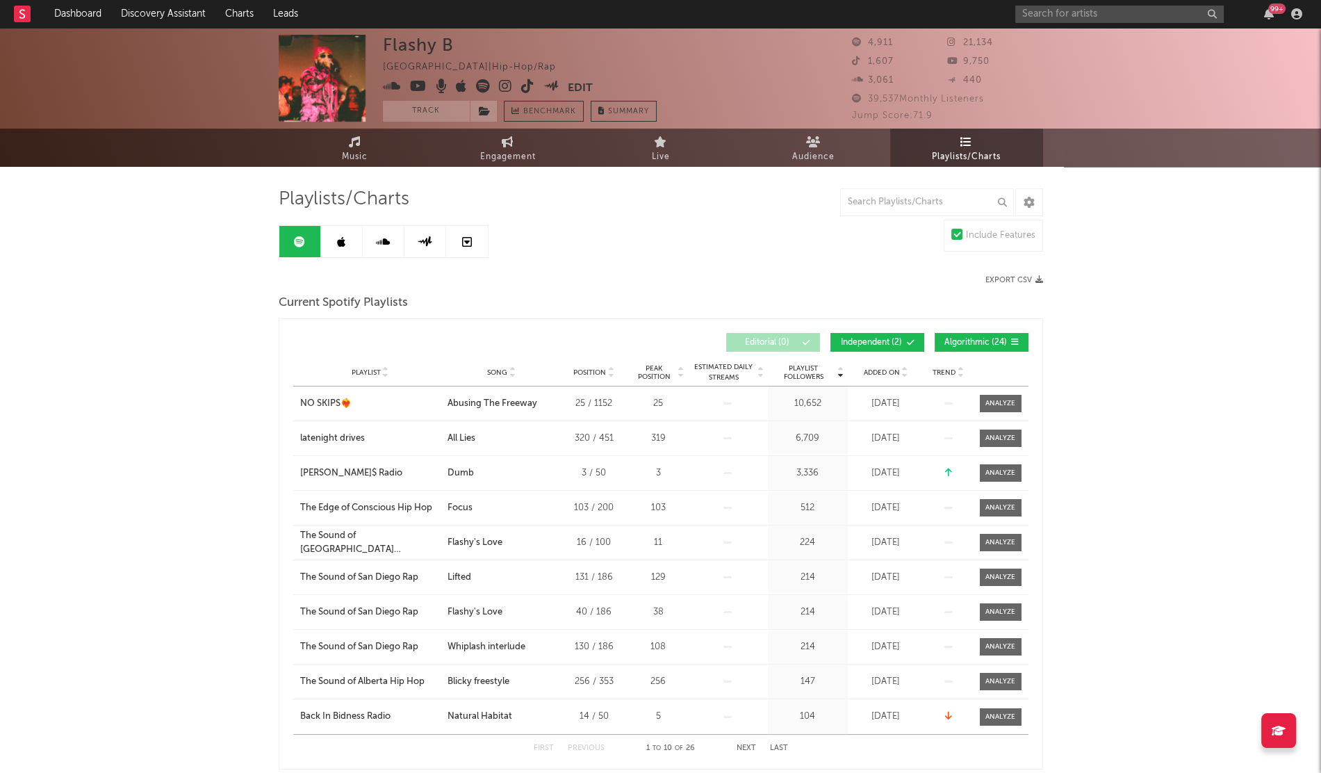
click at [885, 370] on span "Added On" at bounding box center [882, 372] width 36 height 8
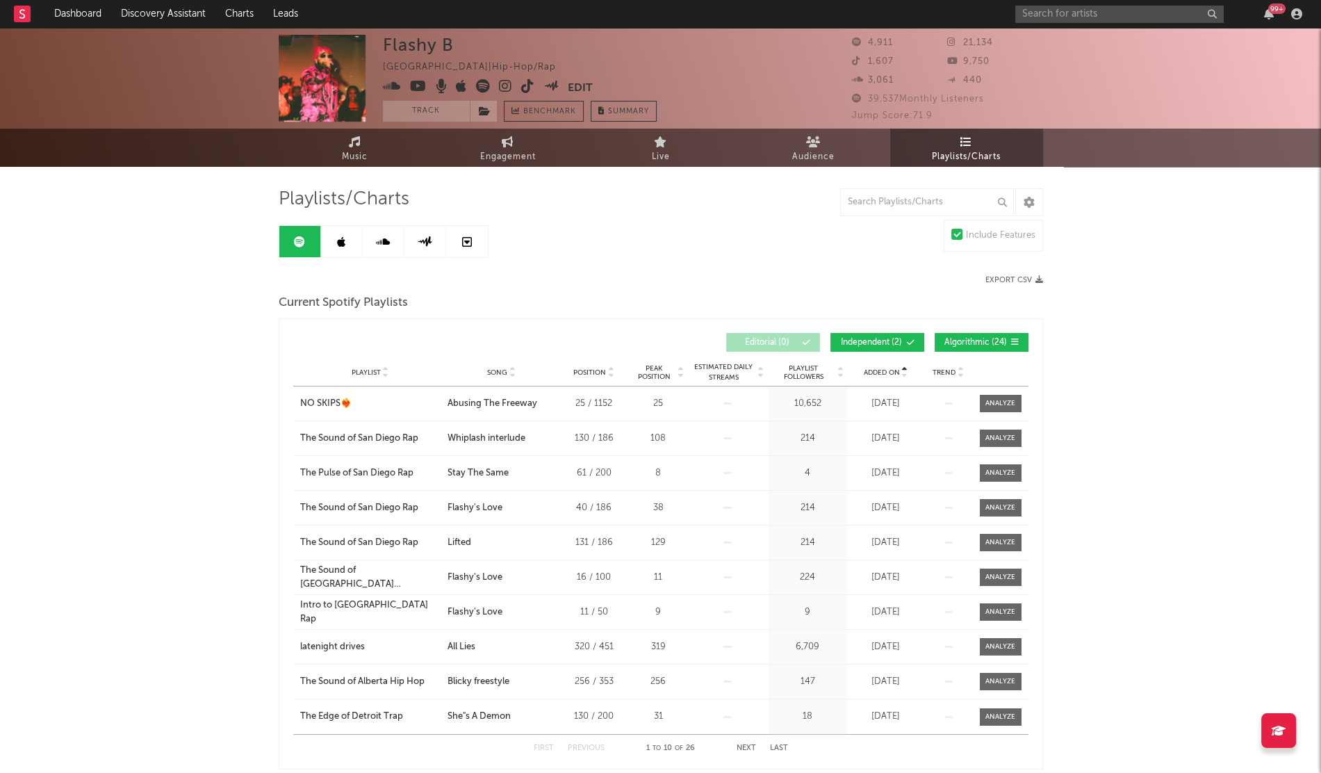
click at [885, 370] on span "Added On" at bounding box center [882, 372] width 36 height 8
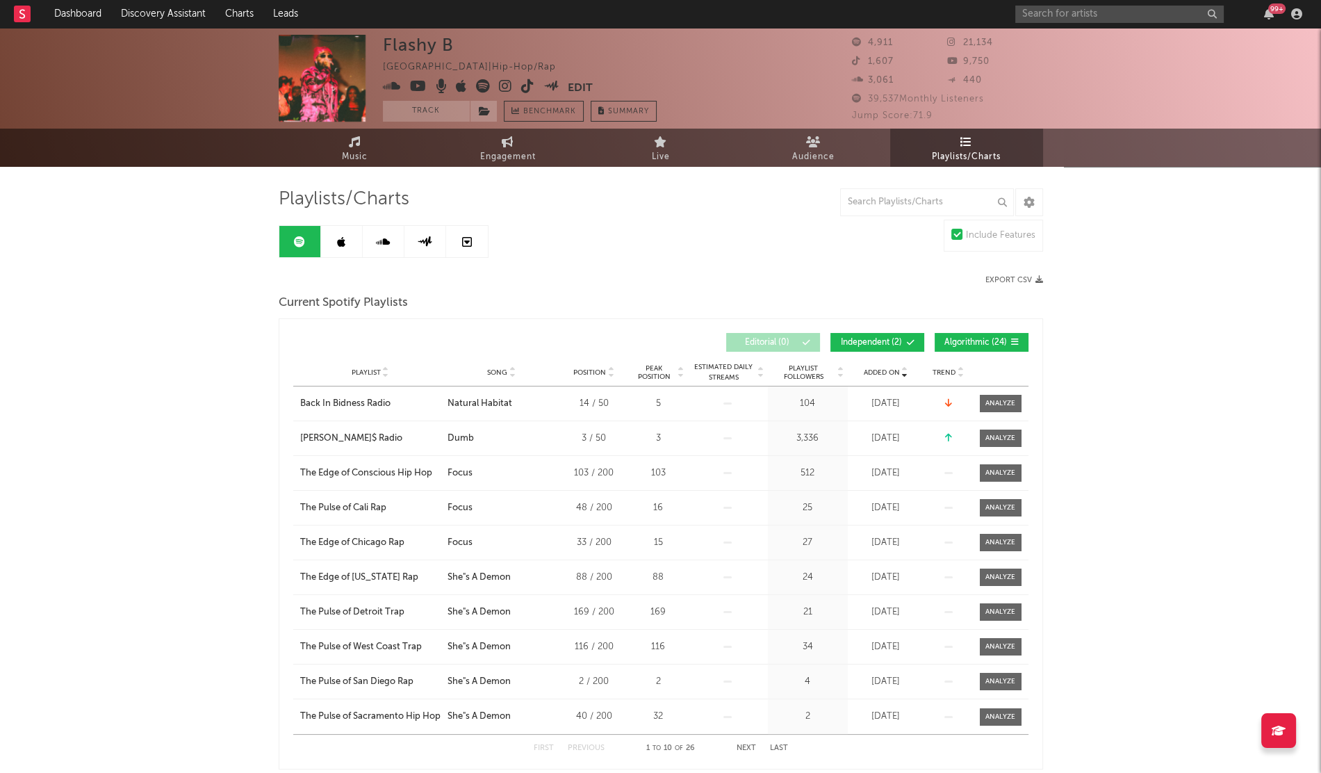
click at [347, 246] on link at bounding box center [342, 241] width 42 height 31
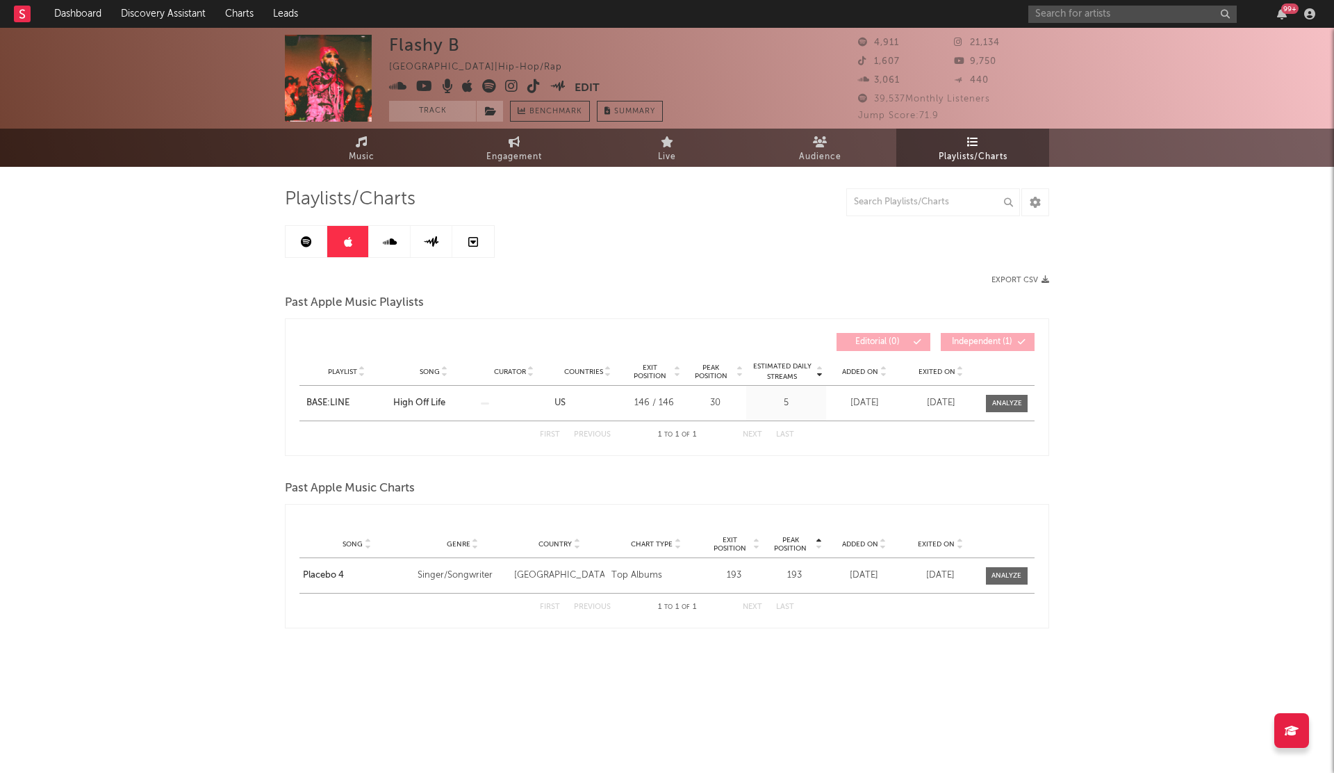
click at [869, 373] on span "Added On" at bounding box center [860, 372] width 36 height 8
click at [1077, 8] on input "text" at bounding box center [1133, 14] width 208 height 17
paste input "[PERSON_NAME]"
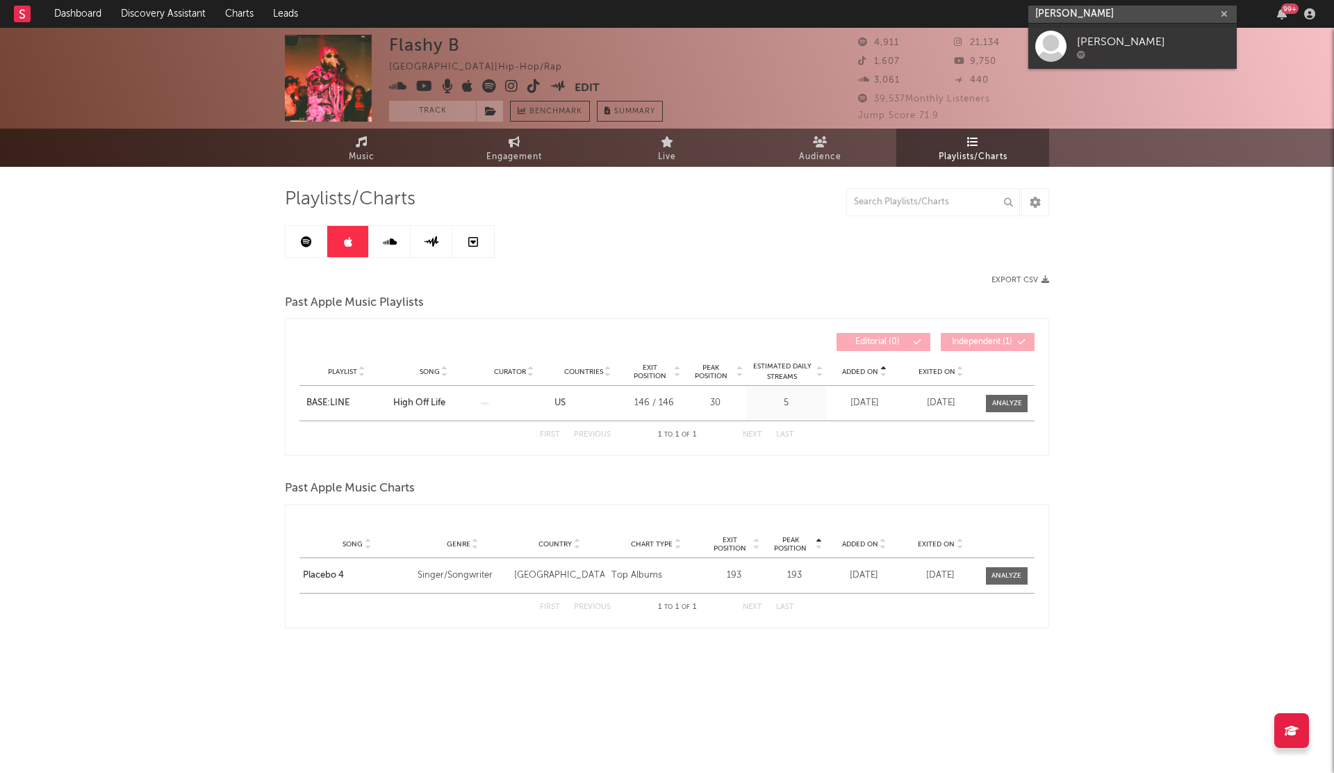
type input "[PERSON_NAME]"
click at [1088, 38] on div "[PERSON_NAME]" at bounding box center [1153, 41] width 153 height 17
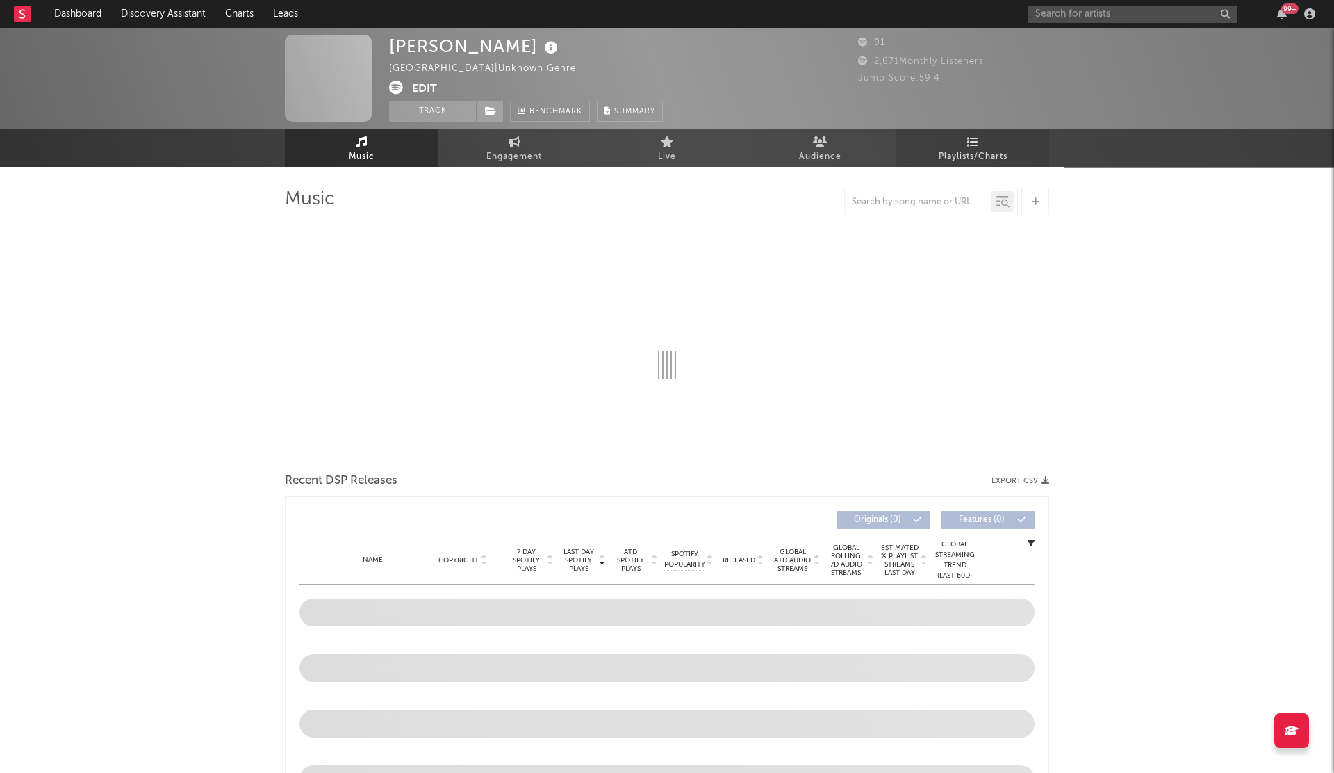
click at [973, 140] on link "Playlists/Charts" at bounding box center [973, 148] width 153 height 38
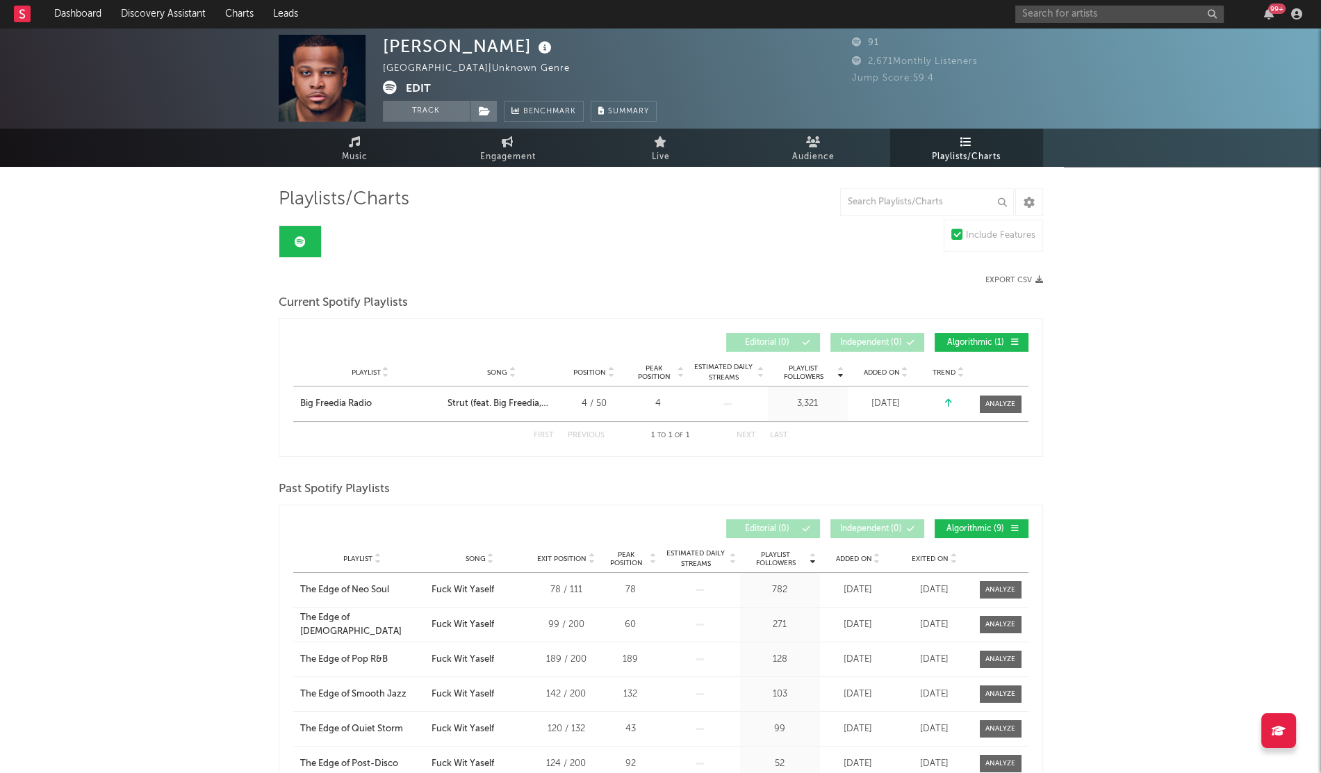
click at [881, 370] on span "Added On" at bounding box center [882, 372] width 36 height 8
click at [1039, 3] on div "99 +" at bounding box center [1161, 14] width 292 height 28
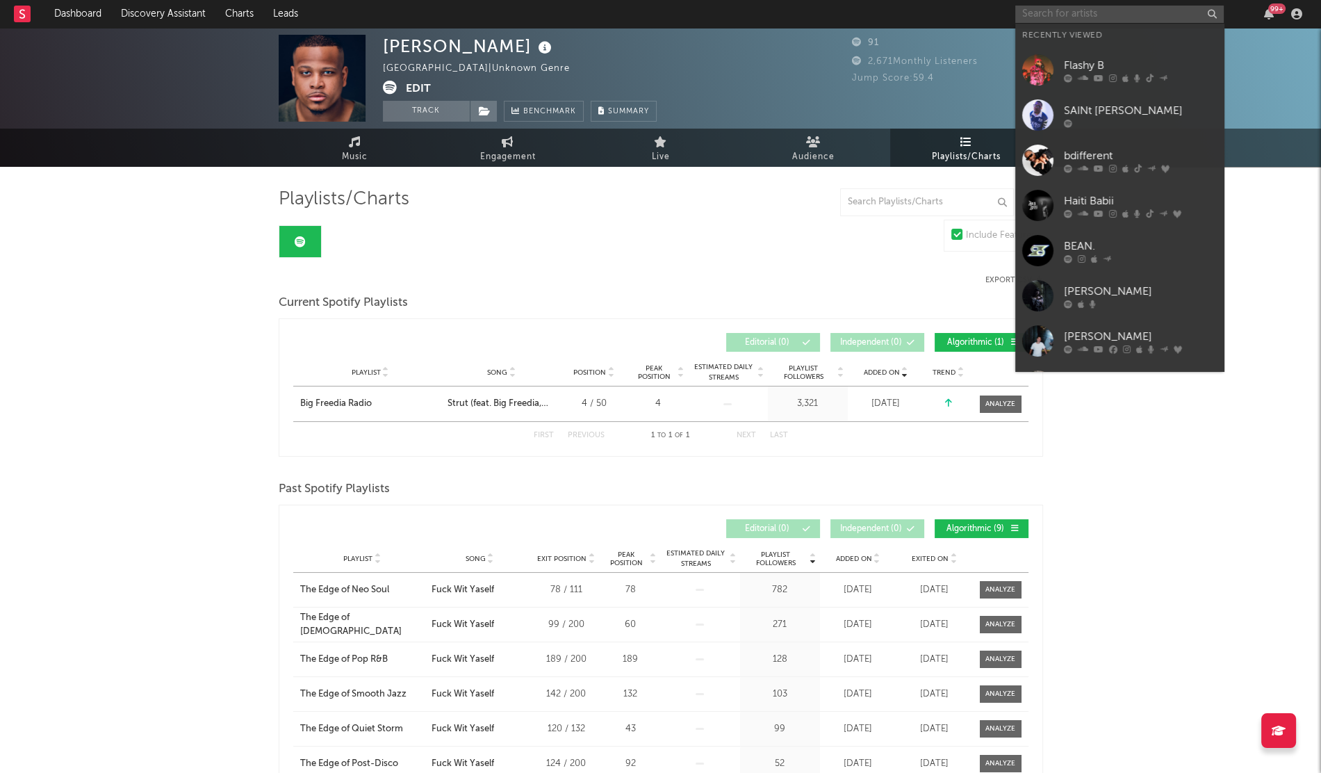
click at [1039, 6] on input "text" at bounding box center [1119, 14] width 208 height 17
paste input "Ava Lions"
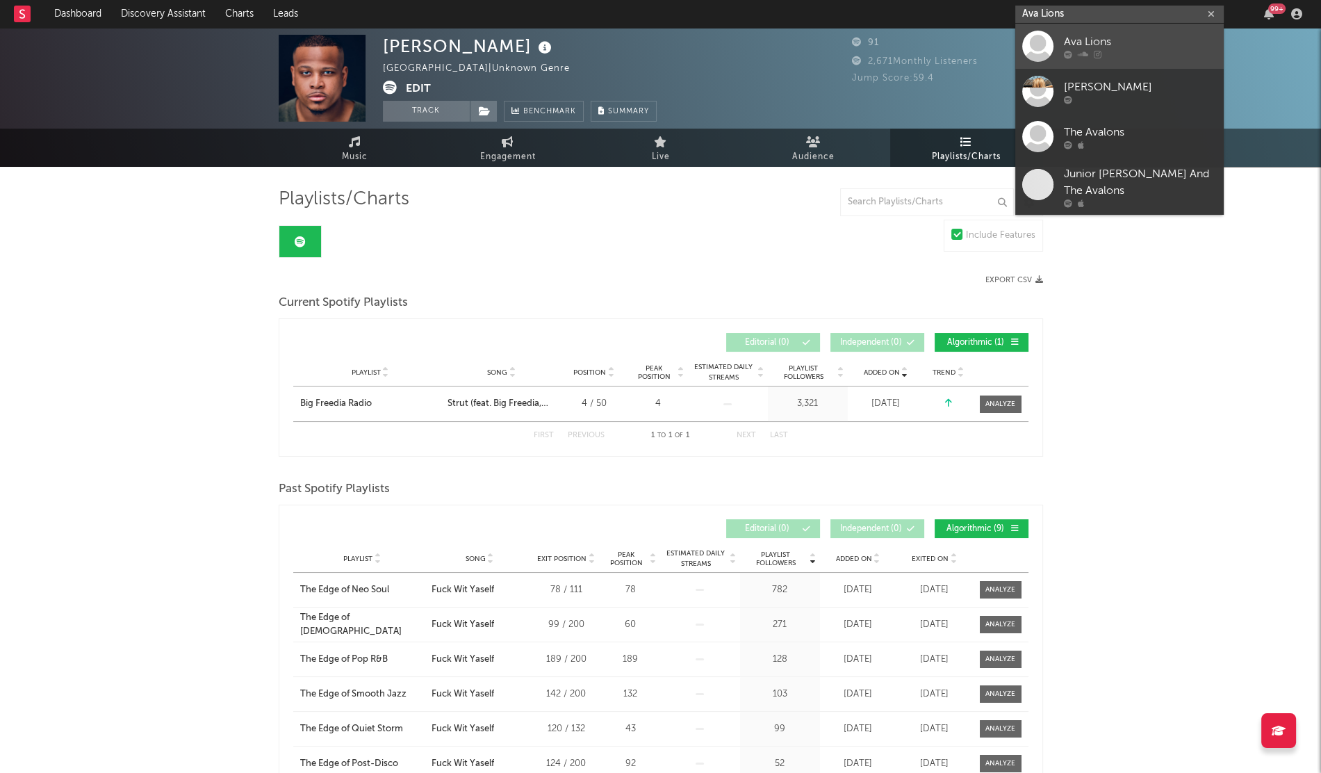
type input "Ava Lions"
click at [1057, 37] on link "Ava Lions" at bounding box center [1119, 46] width 208 height 45
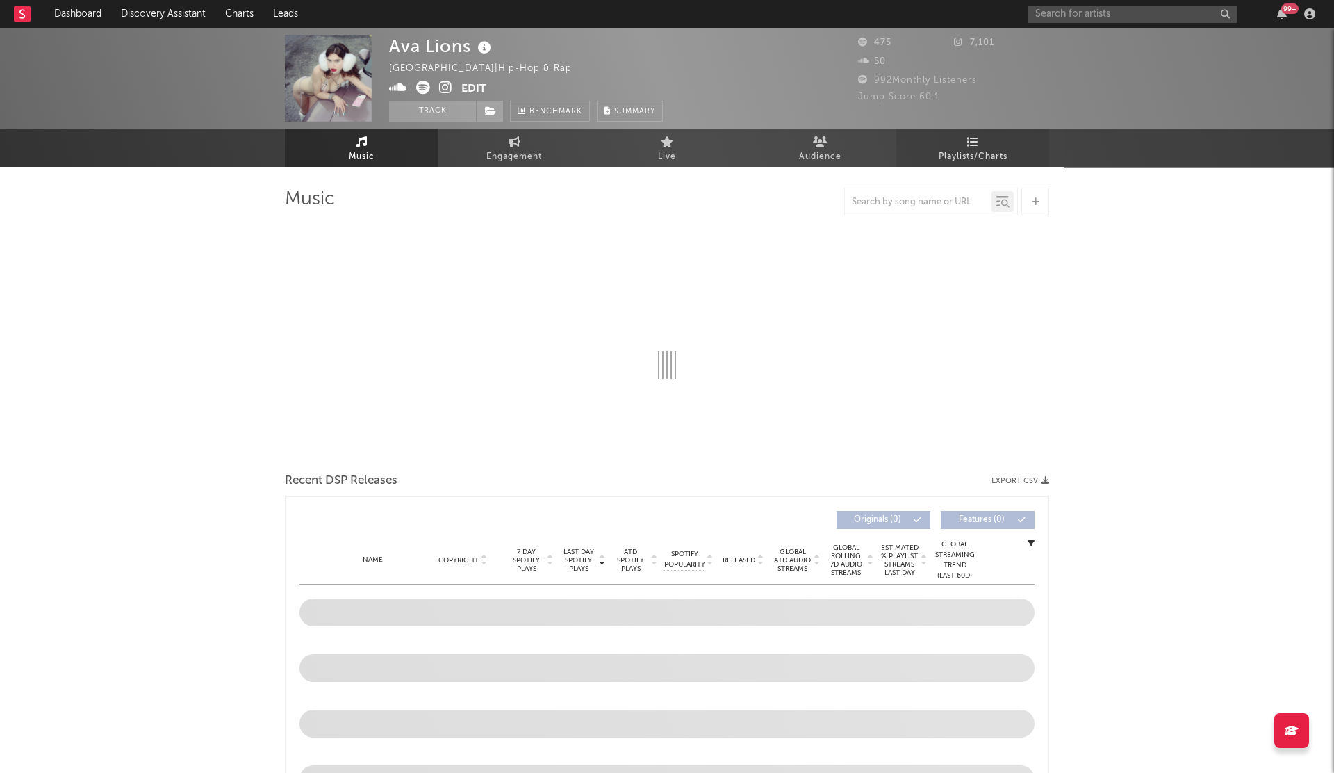
click at [974, 141] on link "Playlists/Charts" at bounding box center [973, 148] width 153 height 38
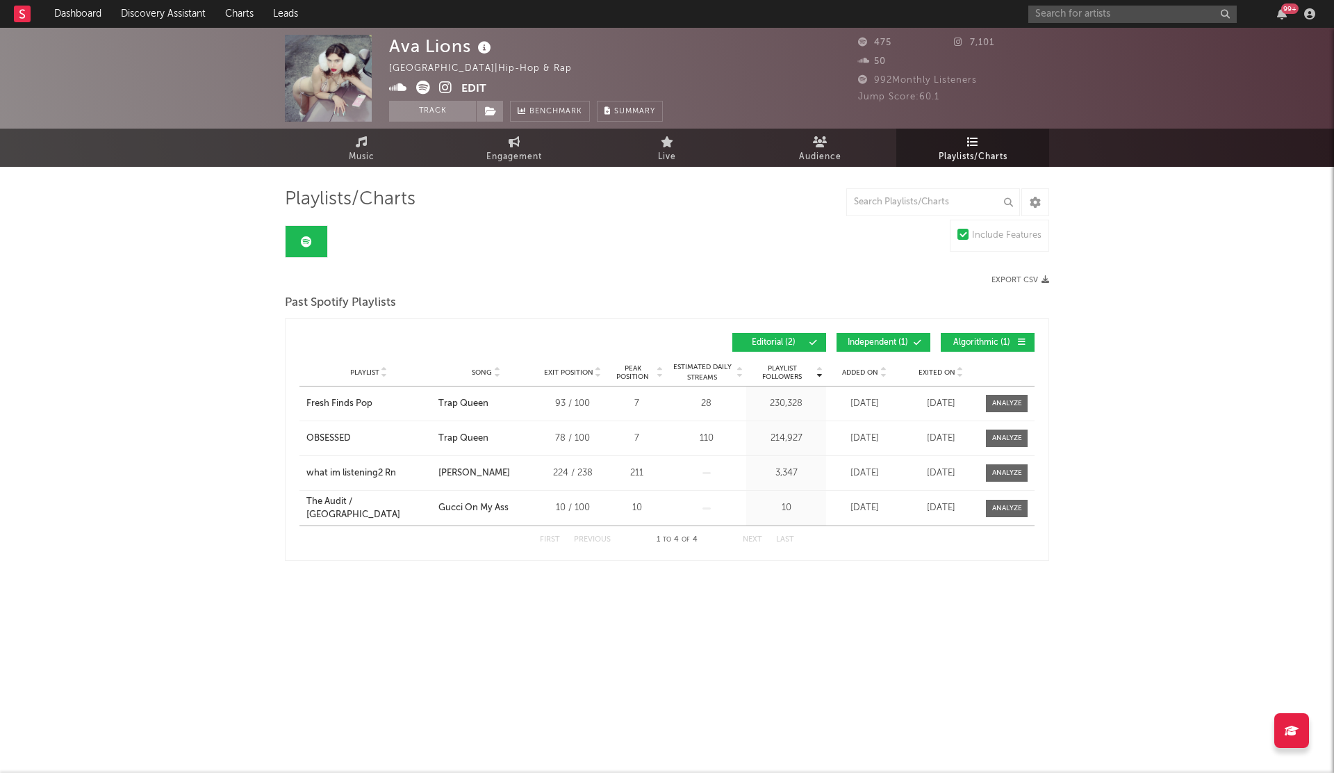
click at [869, 369] on span "Added On" at bounding box center [860, 372] width 36 height 8
click at [852, 370] on span "Added On" at bounding box center [860, 372] width 36 height 8
click at [1049, 6] on input "text" at bounding box center [1133, 14] width 208 height 17
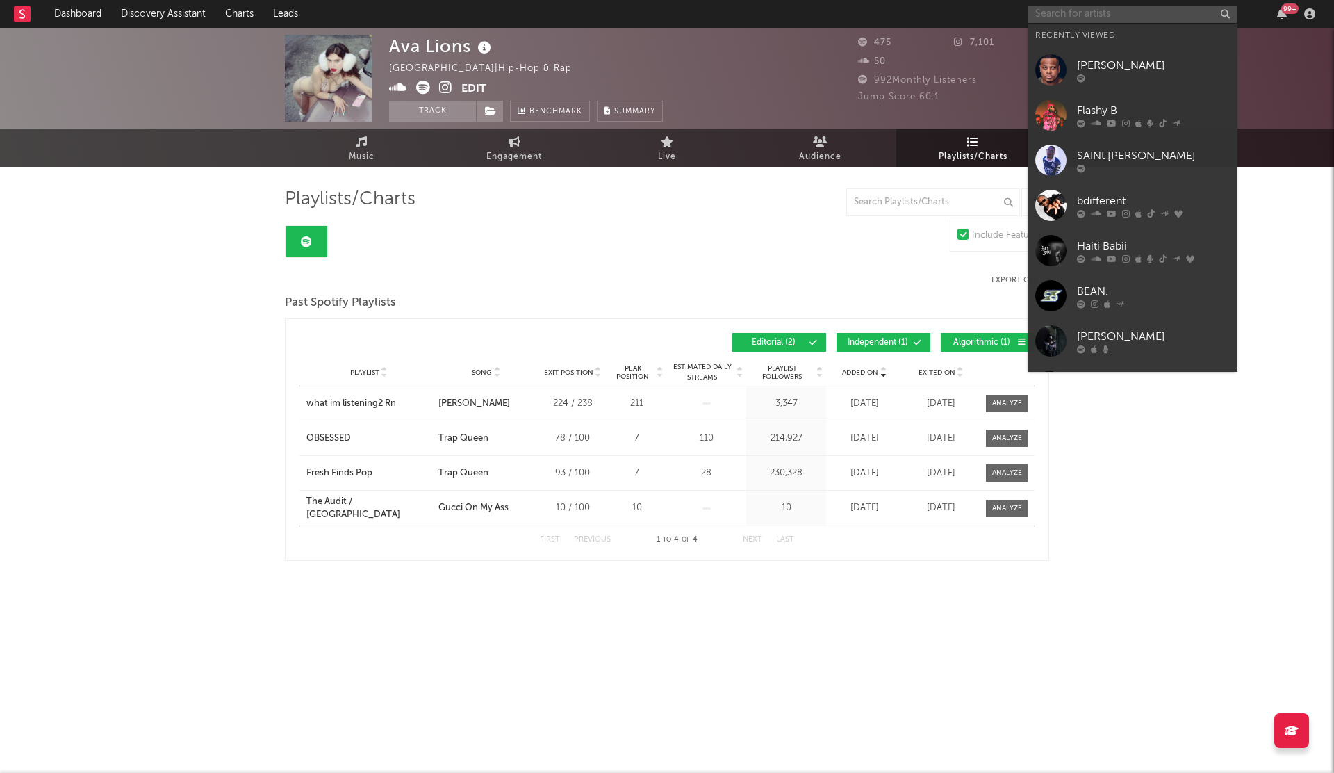
paste input "[PERSON_NAME]"
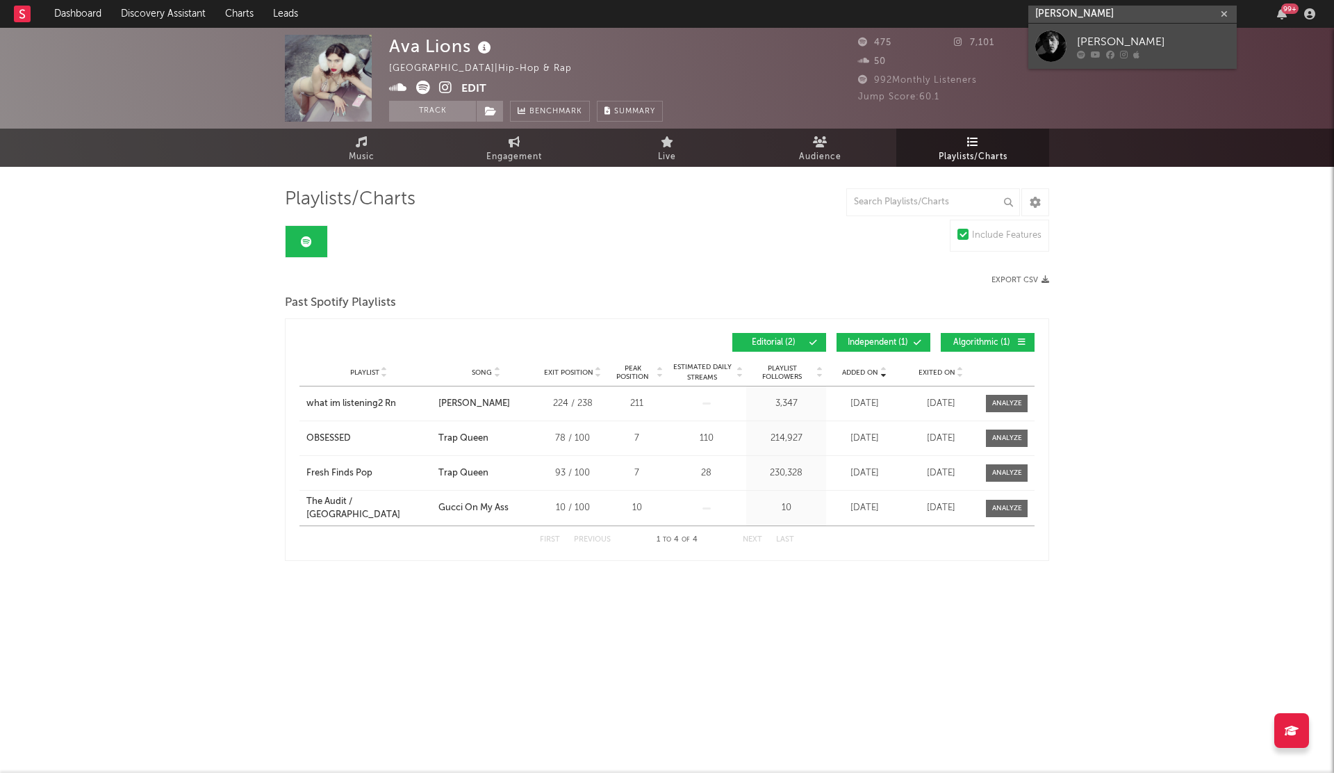
type input "[PERSON_NAME]"
click at [1090, 42] on div "[PERSON_NAME]" at bounding box center [1153, 41] width 153 height 17
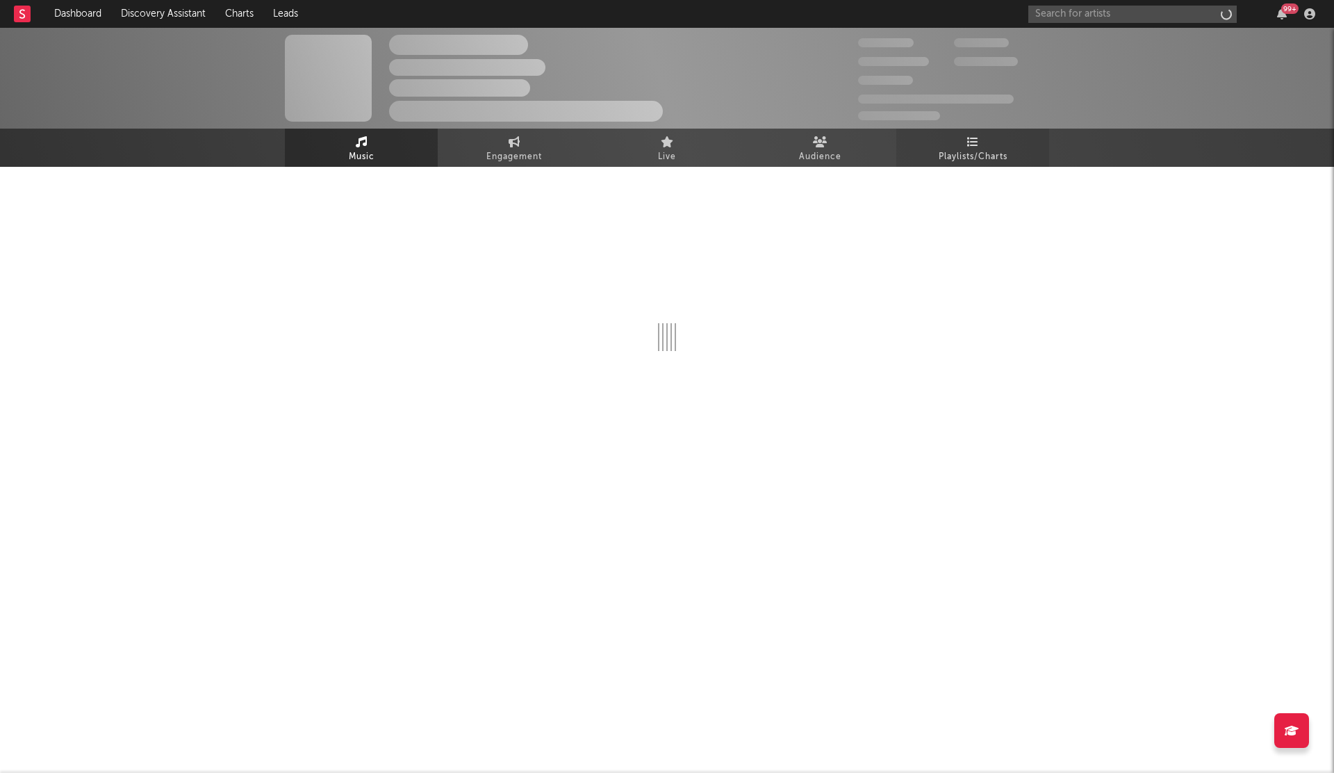
click at [933, 147] on link "Playlists/Charts" at bounding box center [973, 148] width 153 height 38
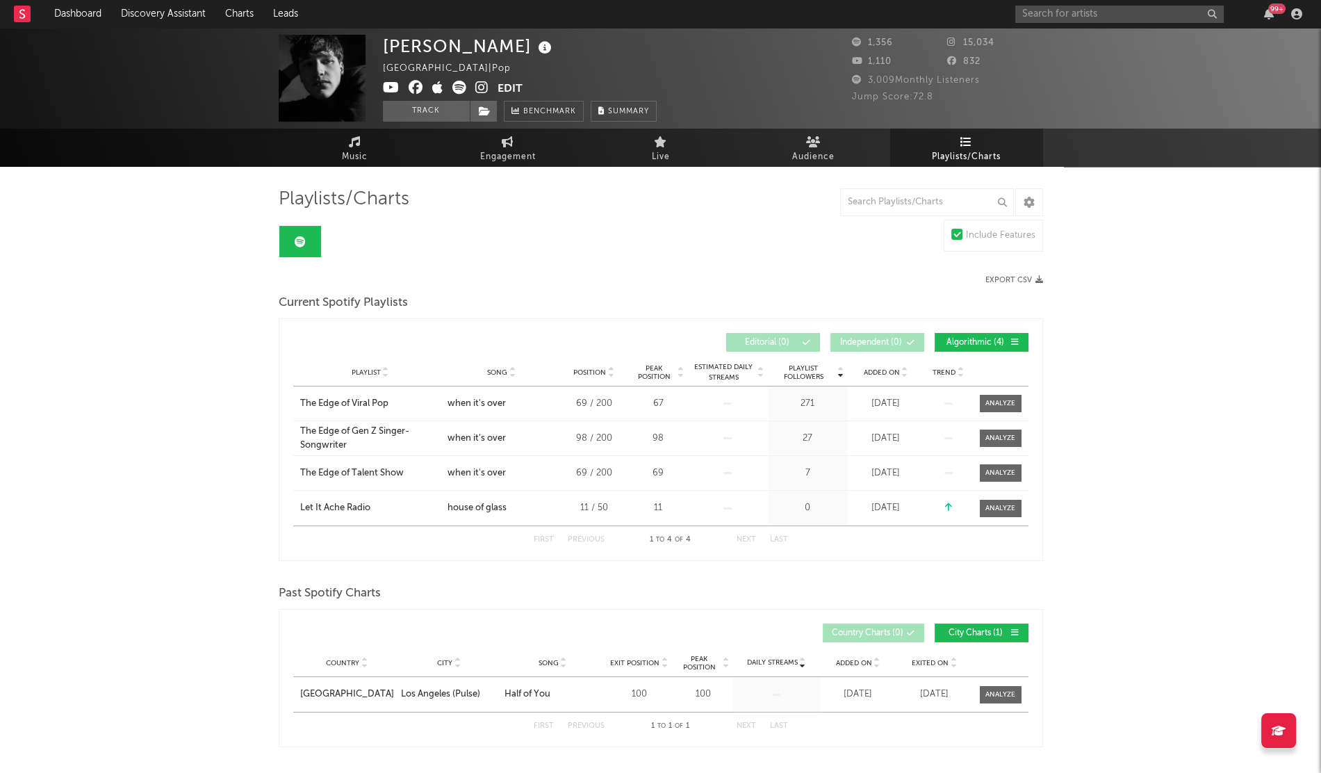
click at [875, 370] on span "Added On" at bounding box center [882, 372] width 36 height 8
click at [1081, 12] on input "text" at bounding box center [1119, 14] width 208 height 17
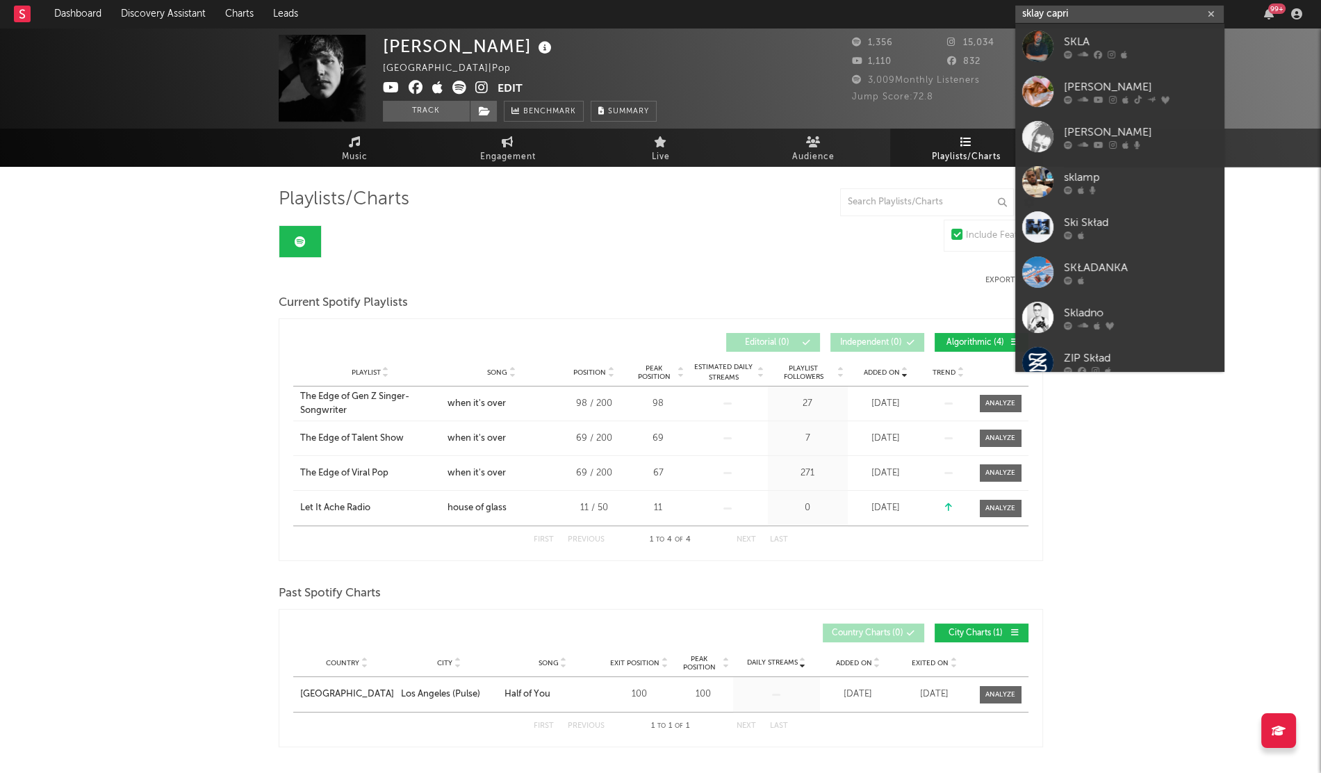
click at [1041, 12] on input "sklay capri" at bounding box center [1119, 14] width 208 height 17
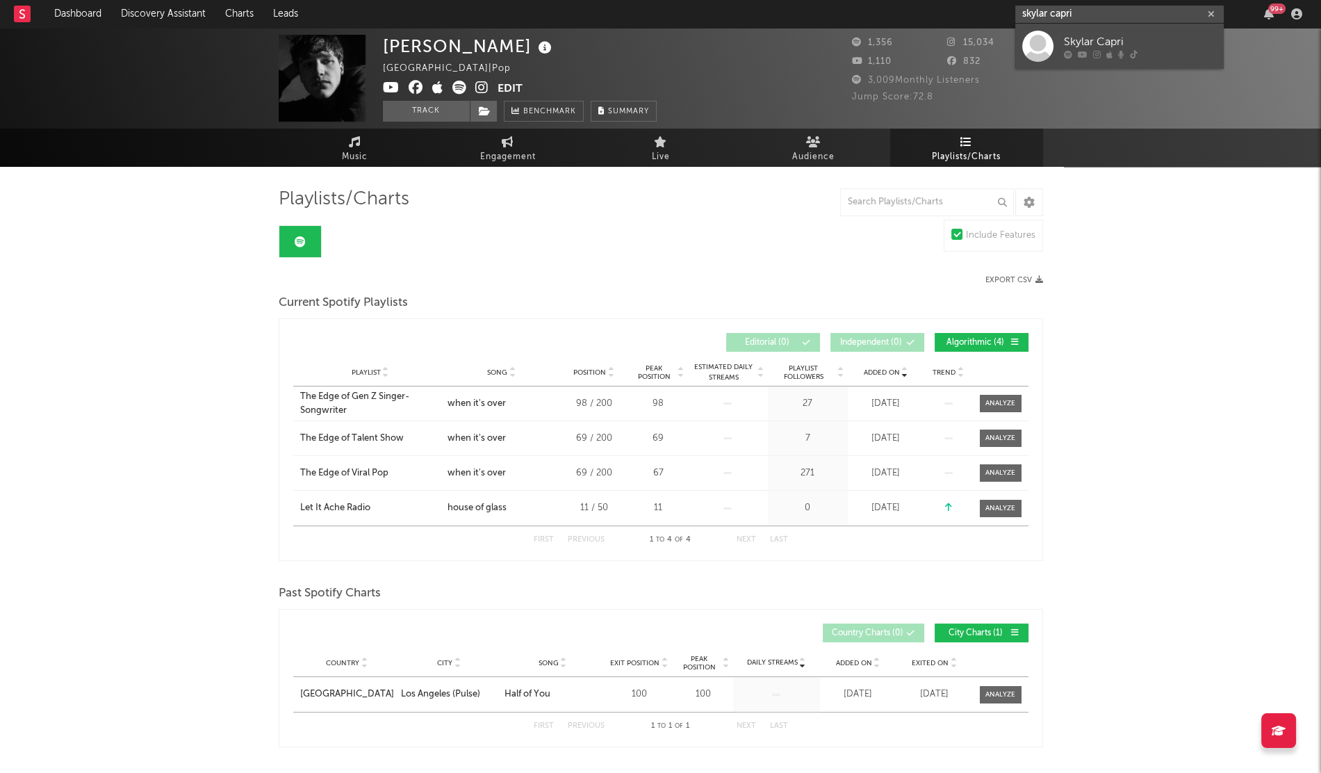
type input "skylar capri"
click at [1031, 63] on link "Skylar Capri" at bounding box center [1119, 46] width 208 height 45
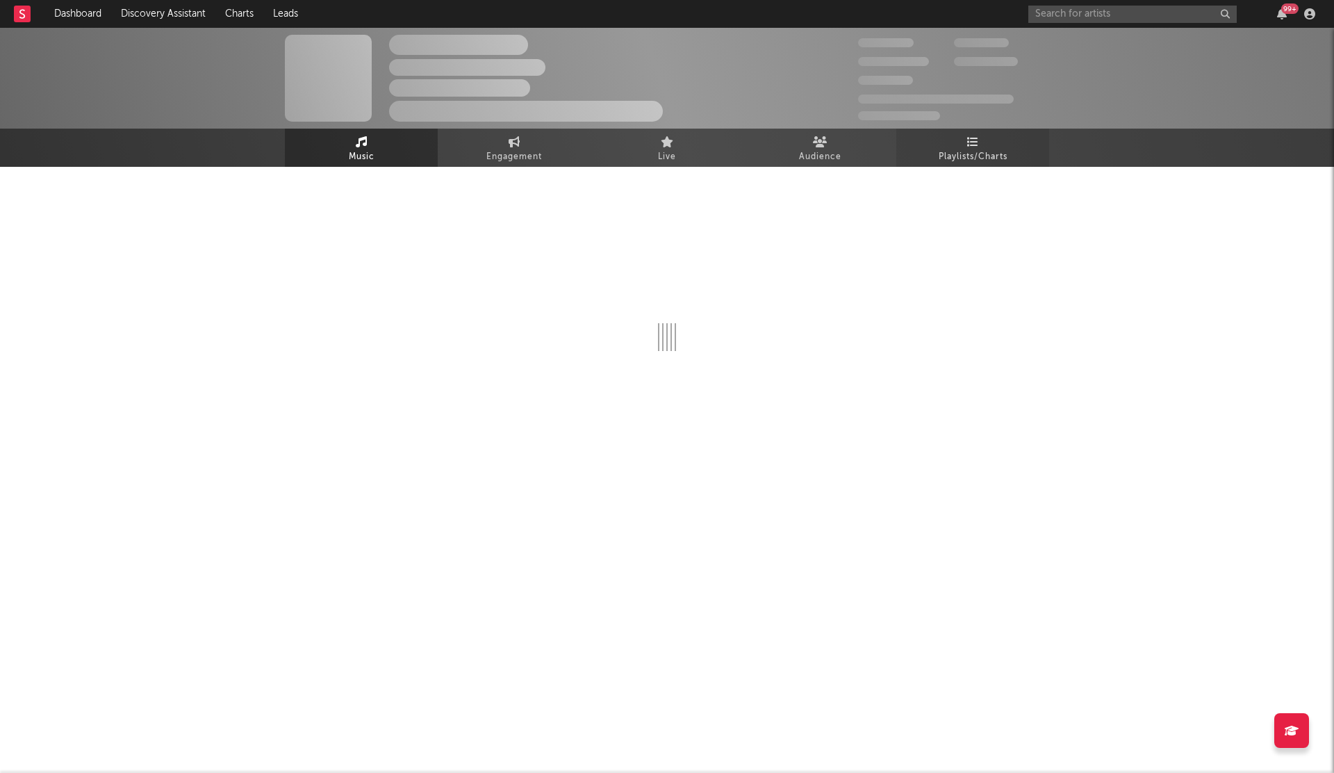
click at [1008, 152] on link "Playlists/Charts" at bounding box center [973, 148] width 153 height 38
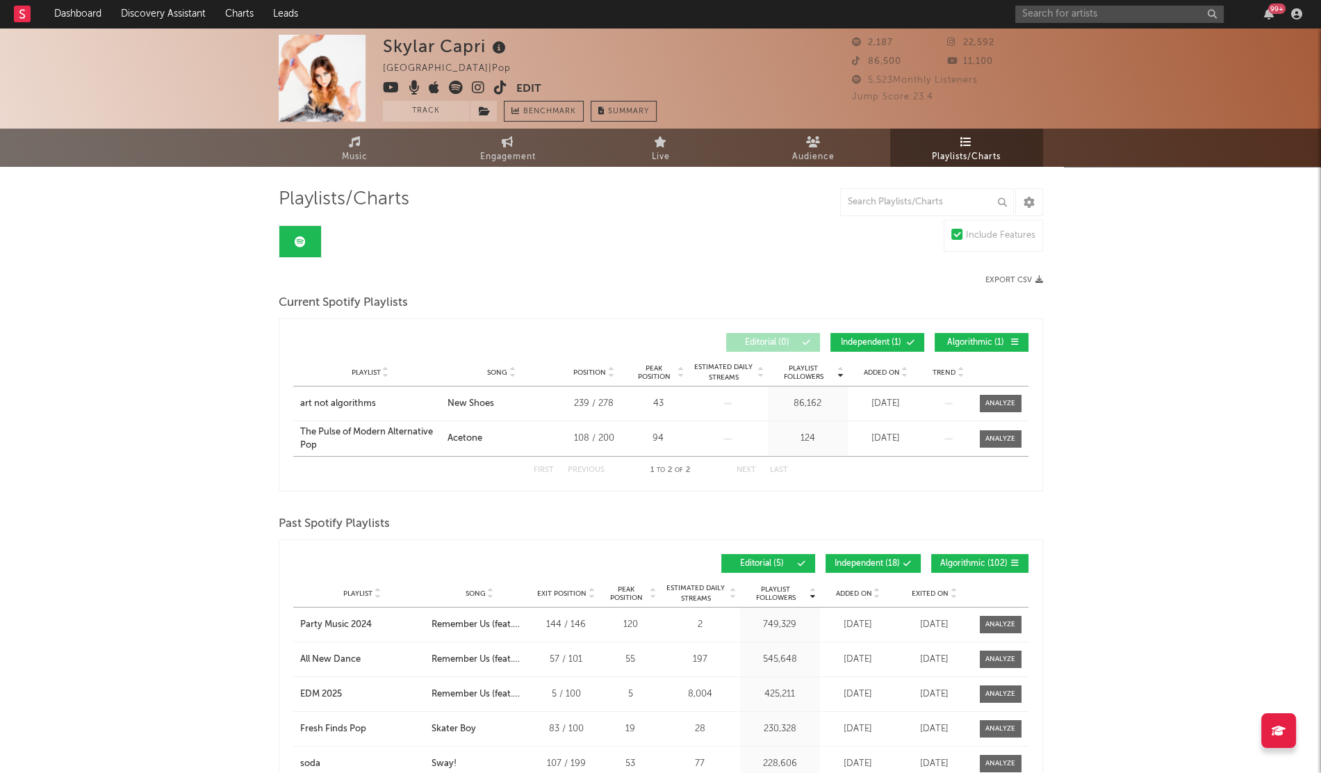
click at [858, 363] on div "Playlist City Song Position Peak Position Estimated Daily Streams Playlist Foll…" at bounding box center [660, 373] width 735 height 28
click at [873, 368] on span "Added On" at bounding box center [882, 372] width 36 height 8
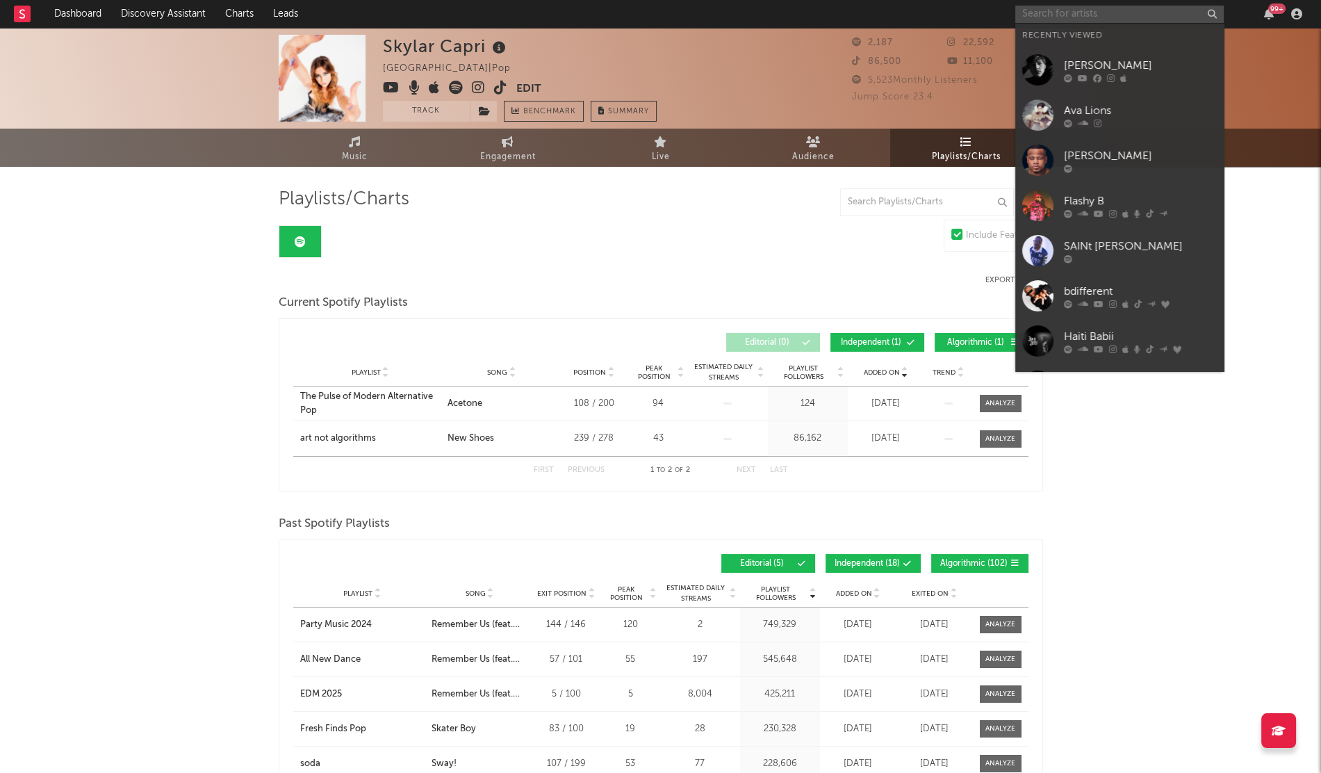
click at [1025, 7] on input "text" at bounding box center [1119, 14] width 208 height 17
paste input "[PERSON_NAME]"
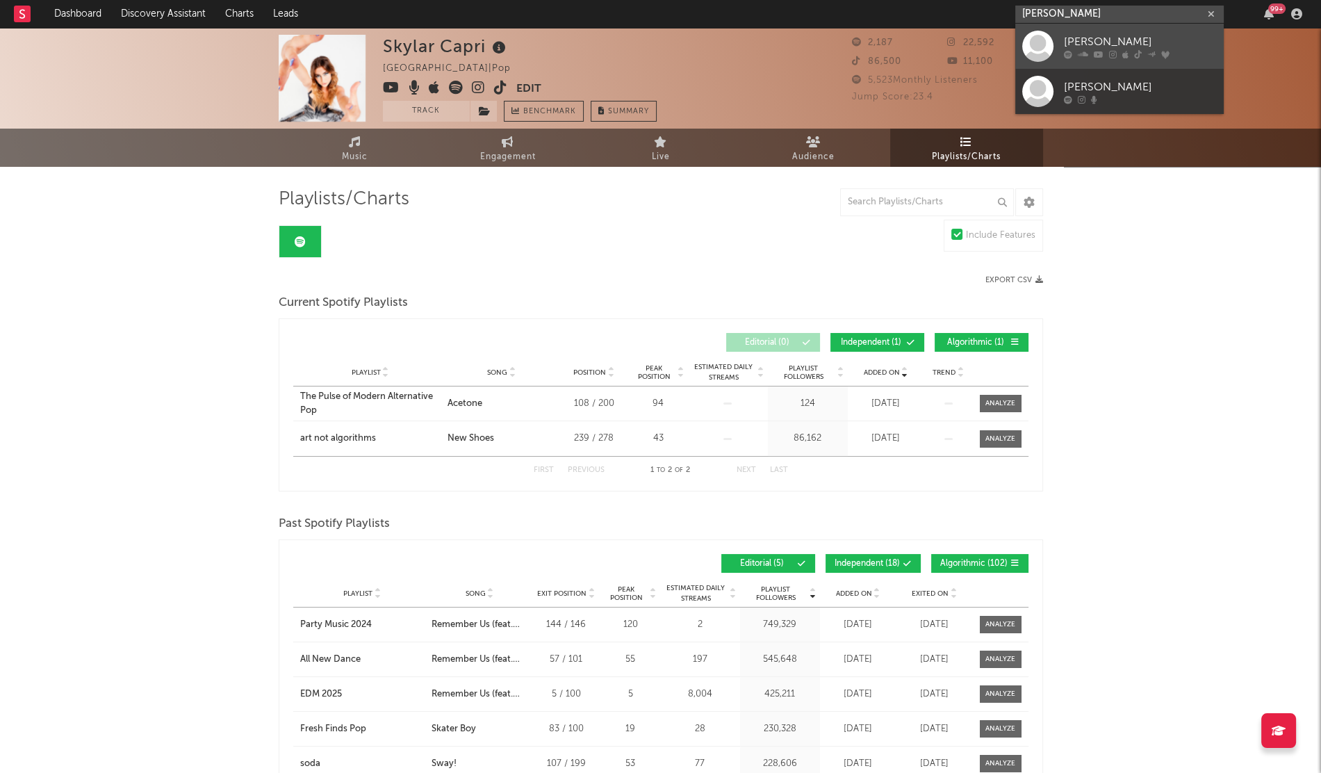
type input "[PERSON_NAME]"
click at [1073, 50] on div at bounding box center [1140, 54] width 153 height 8
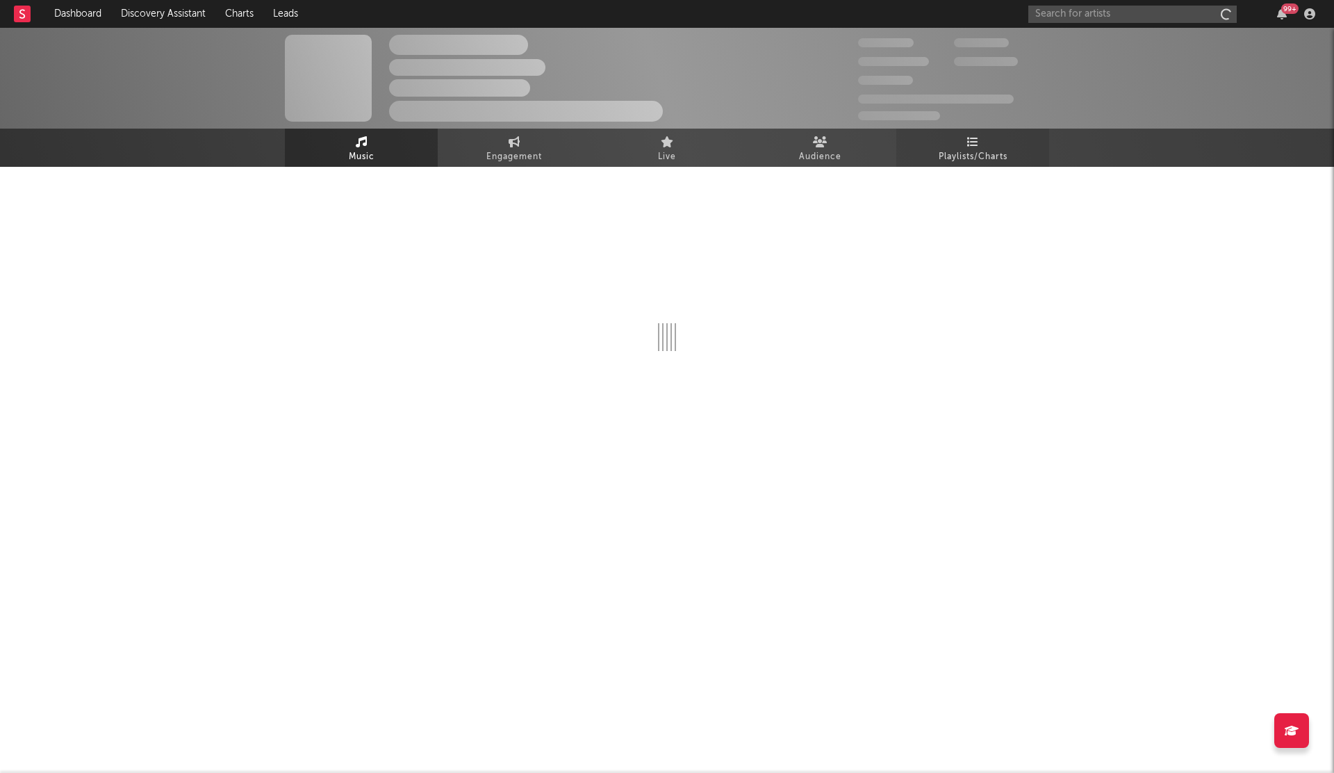
click at [967, 146] on icon at bounding box center [973, 141] width 12 height 11
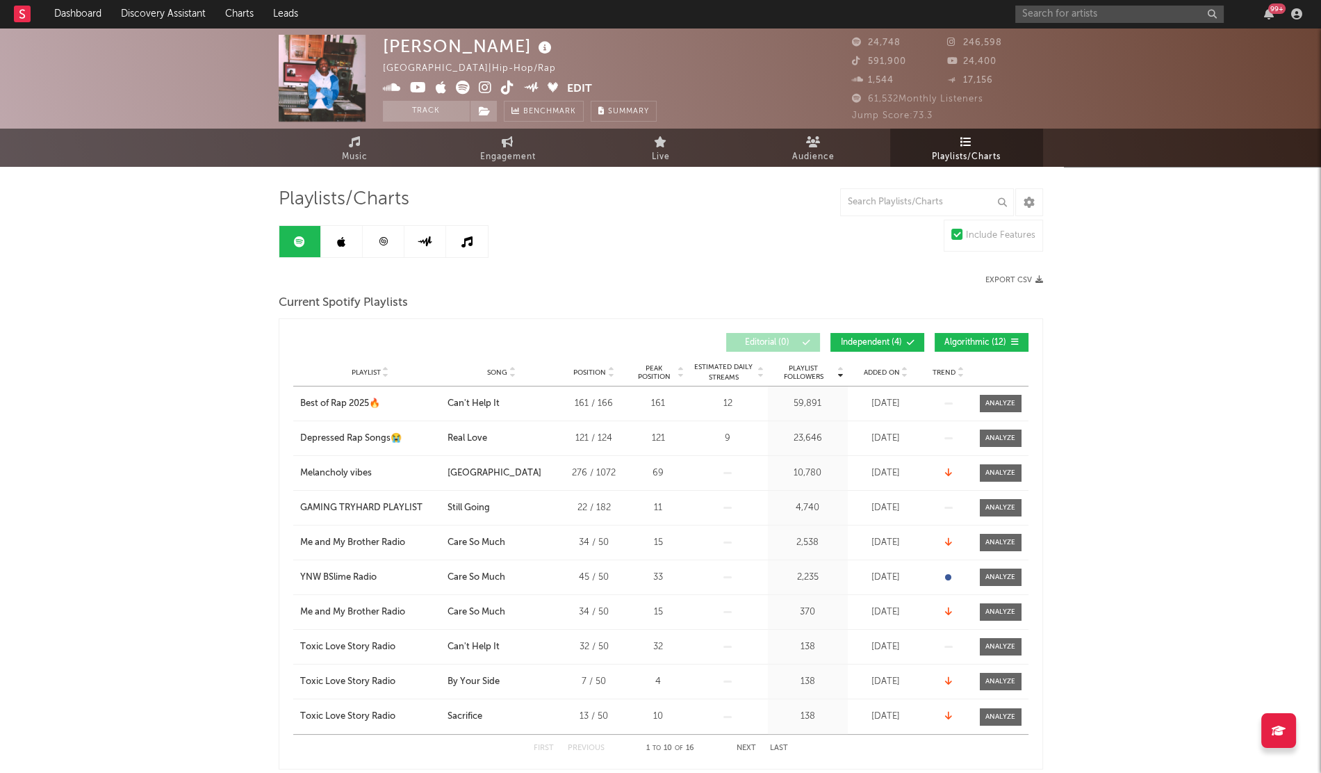
scroll to position [35, 0]
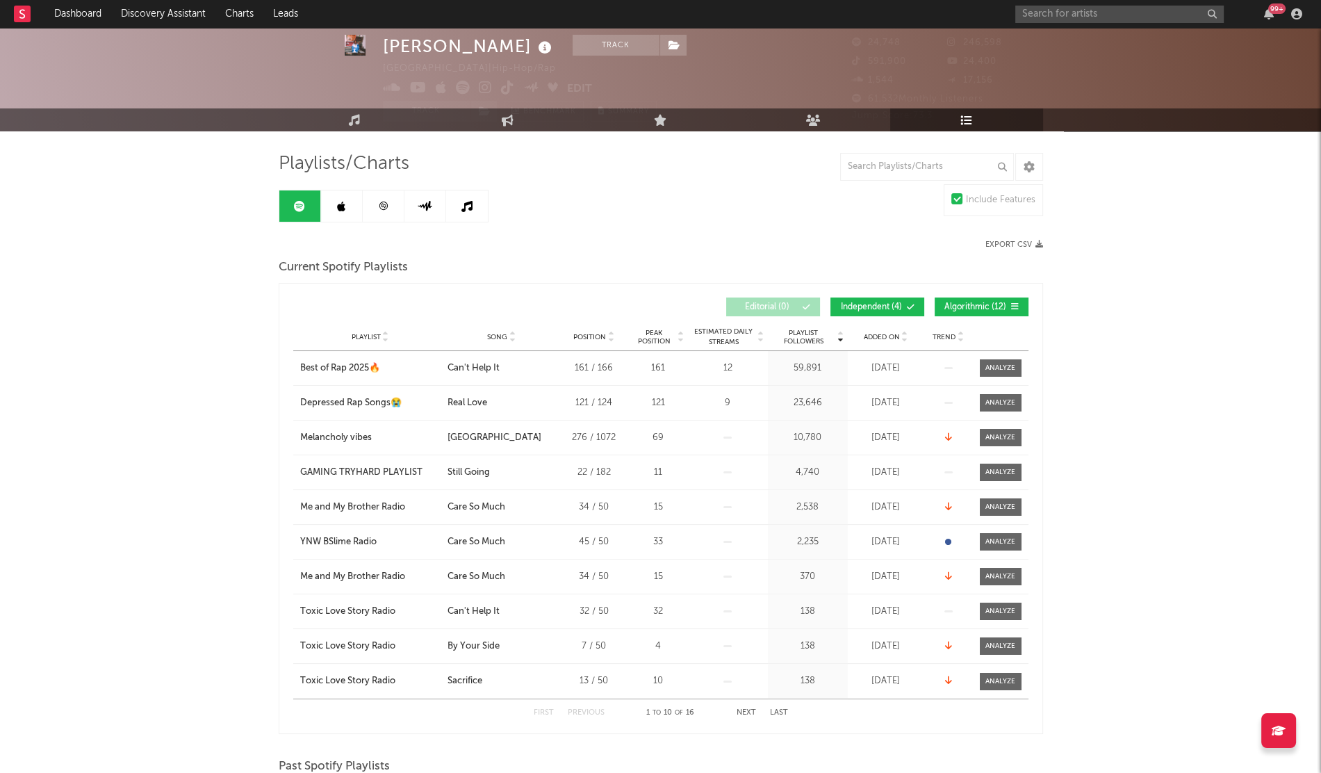
click at [883, 338] on span "Added On" at bounding box center [882, 337] width 36 height 8
click at [332, 206] on link at bounding box center [342, 205] width 42 height 31
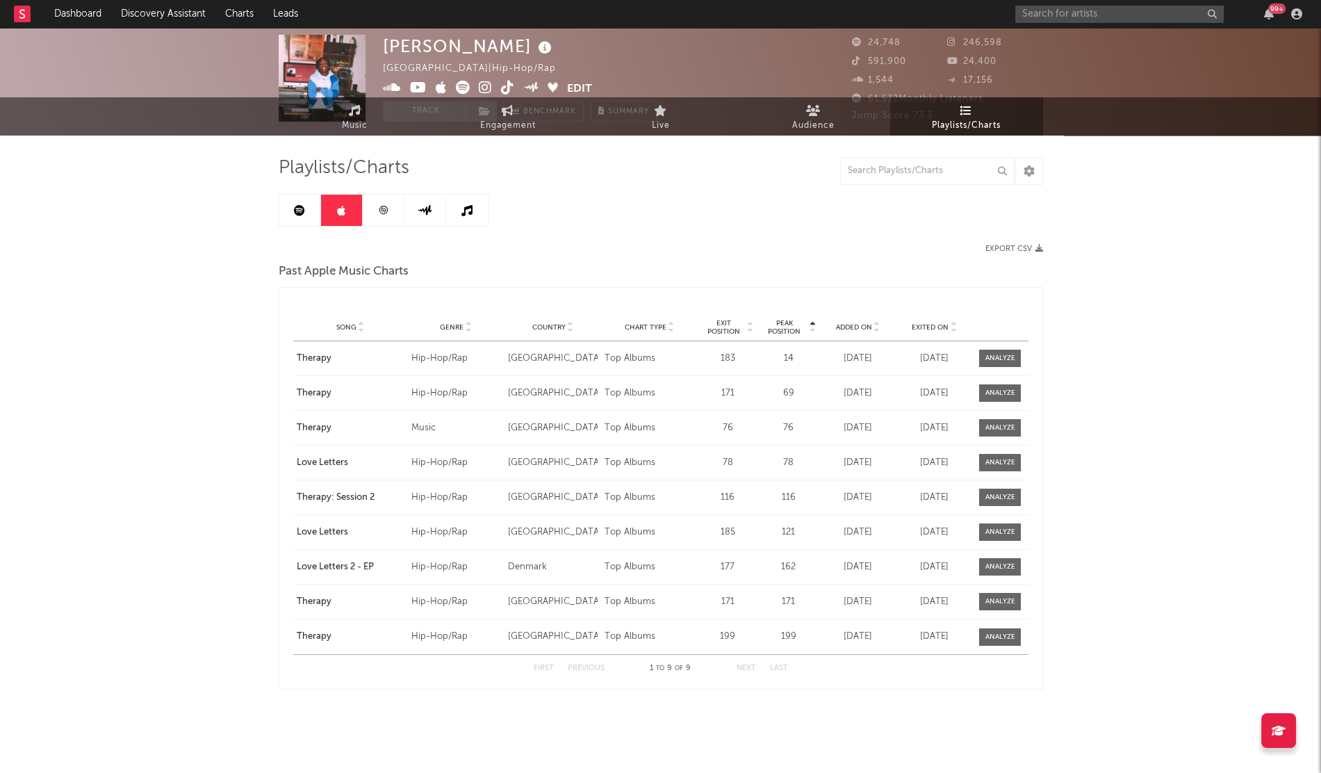
scroll to position [31, 0]
click at [856, 327] on span "Added On" at bounding box center [853, 327] width 36 height 8
